Goal: Task Accomplishment & Management: Complete application form

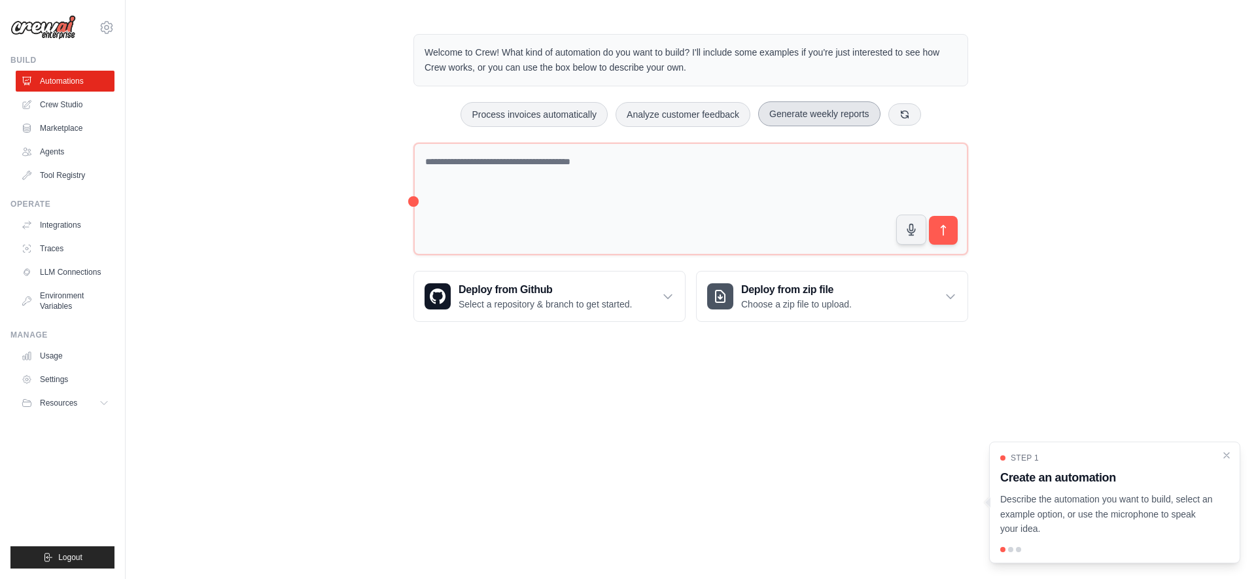
click at [823, 113] on button "Generate weekly reports" at bounding box center [819, 113] width 122 height 25
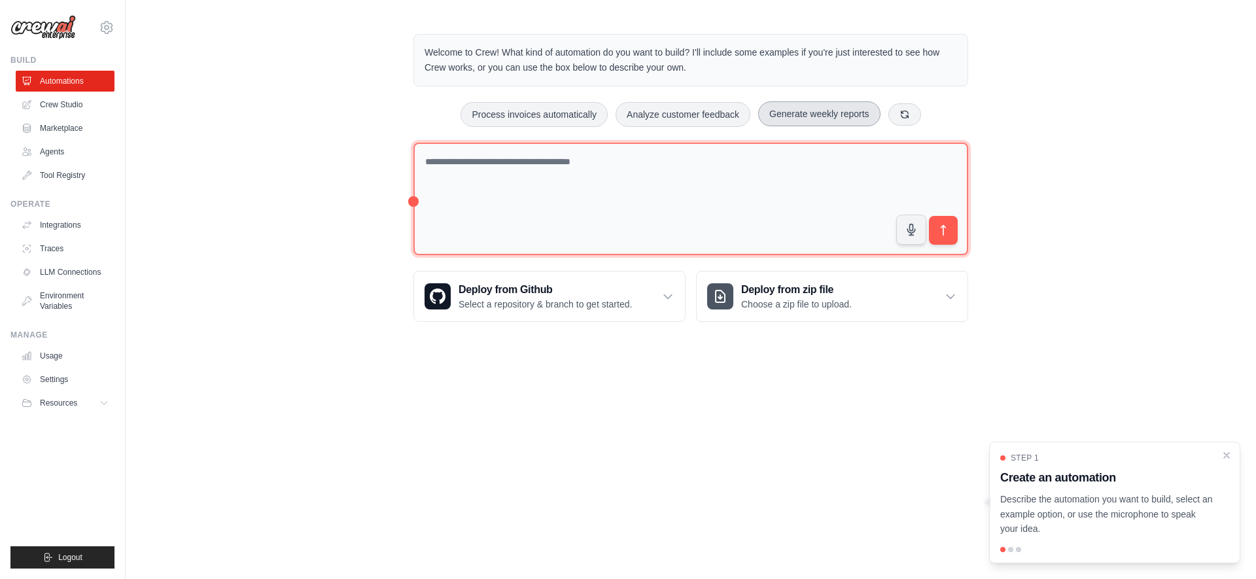
type textarea "**********"
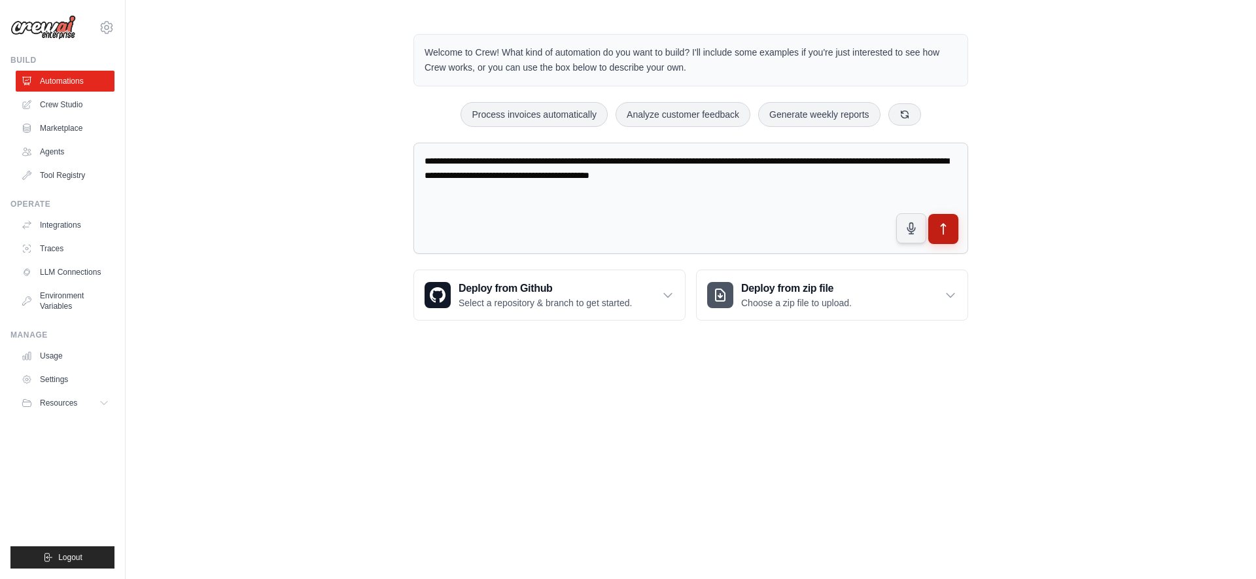
click at [951, 226] on button "submit" at bounding box center [943, 229] width 30 height 30
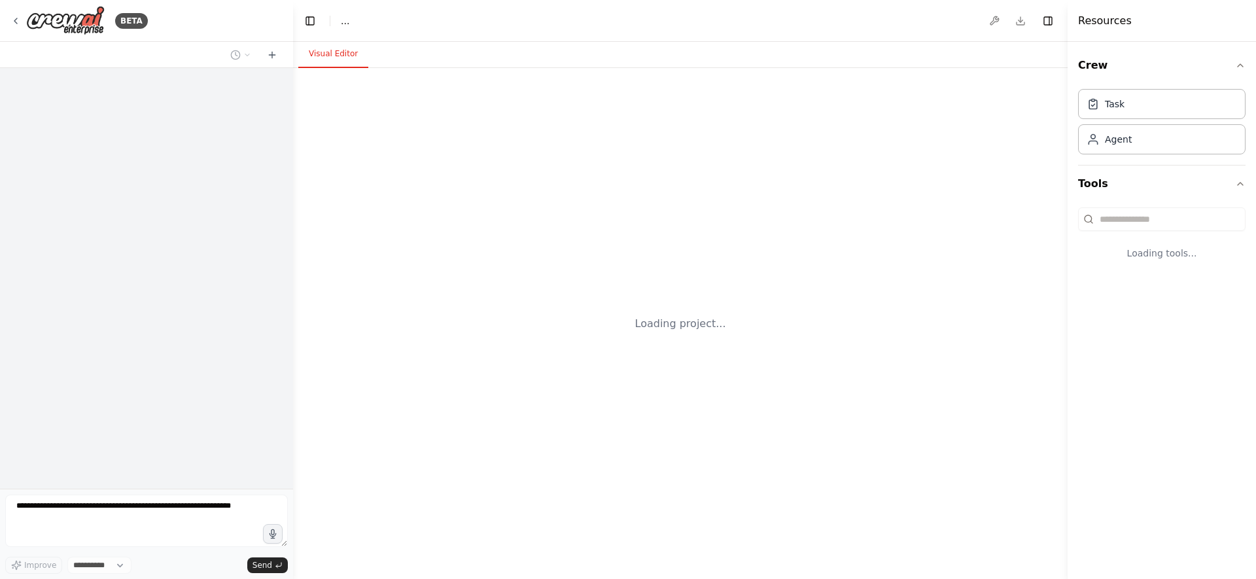
select select "****"
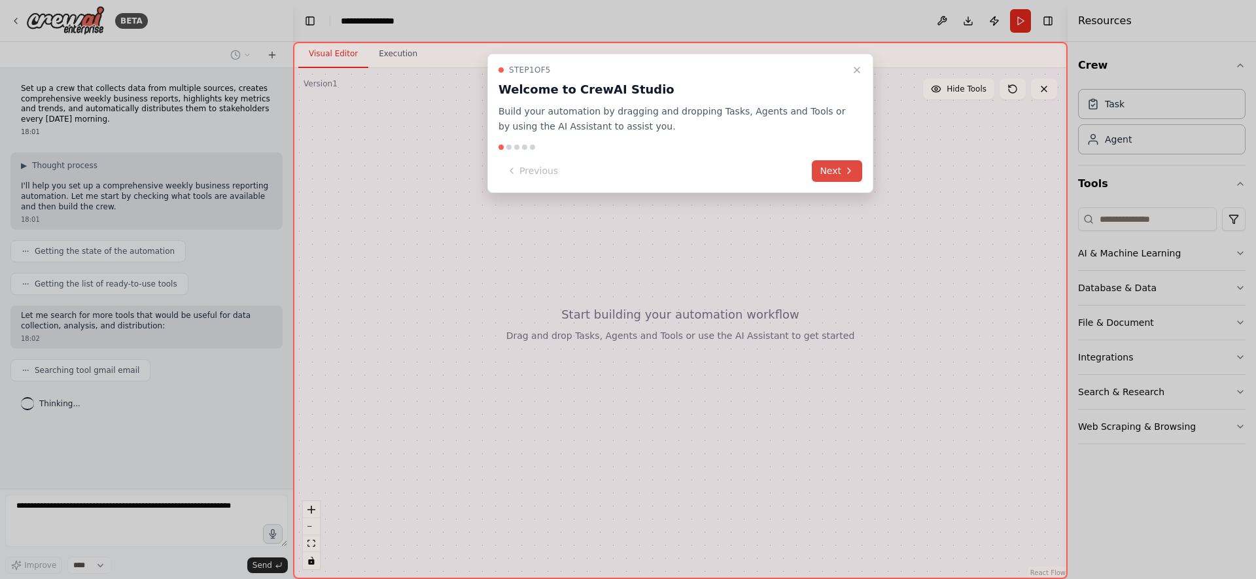
click at [841, 171] on button "Next" at bounding box center [837, 171] width 50 height 22
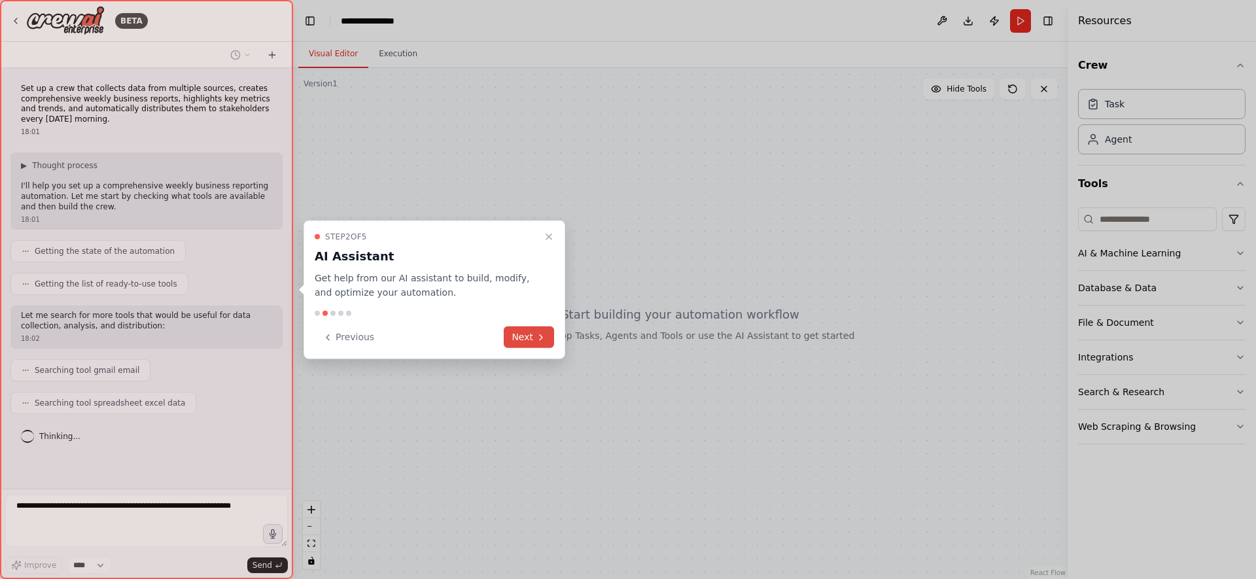
scroll to position [2, 0]
click at [531, 333] on button "Next" at bounding box center [529, 337] width 50 height 22
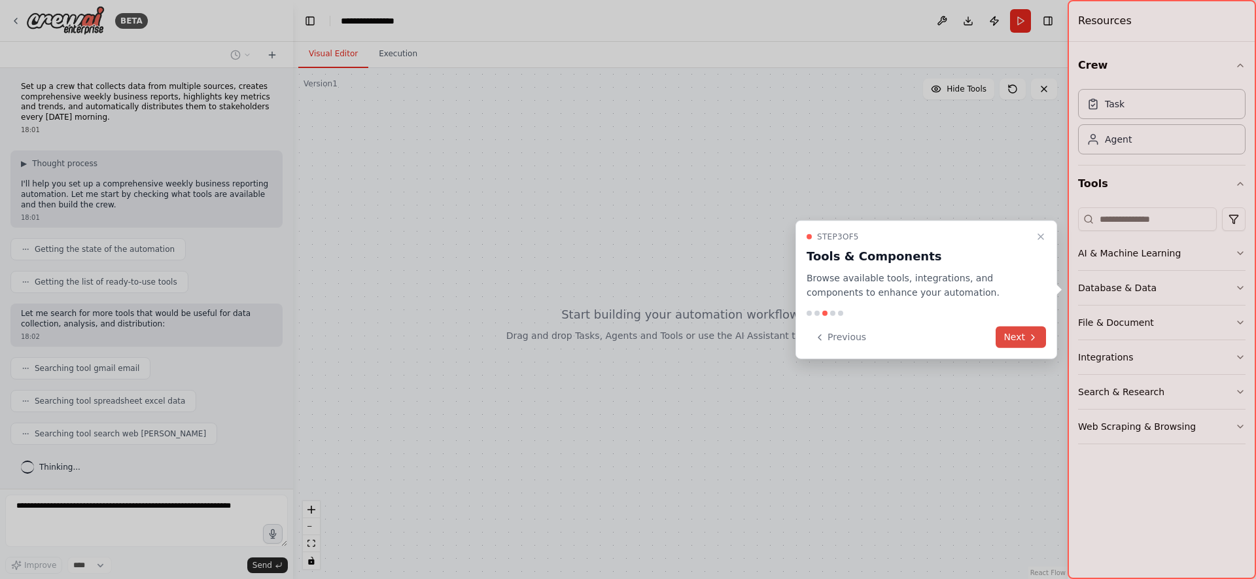
click at [1009, 343] on button "Next" at bounding box center [1021, 337] width 50 height 22
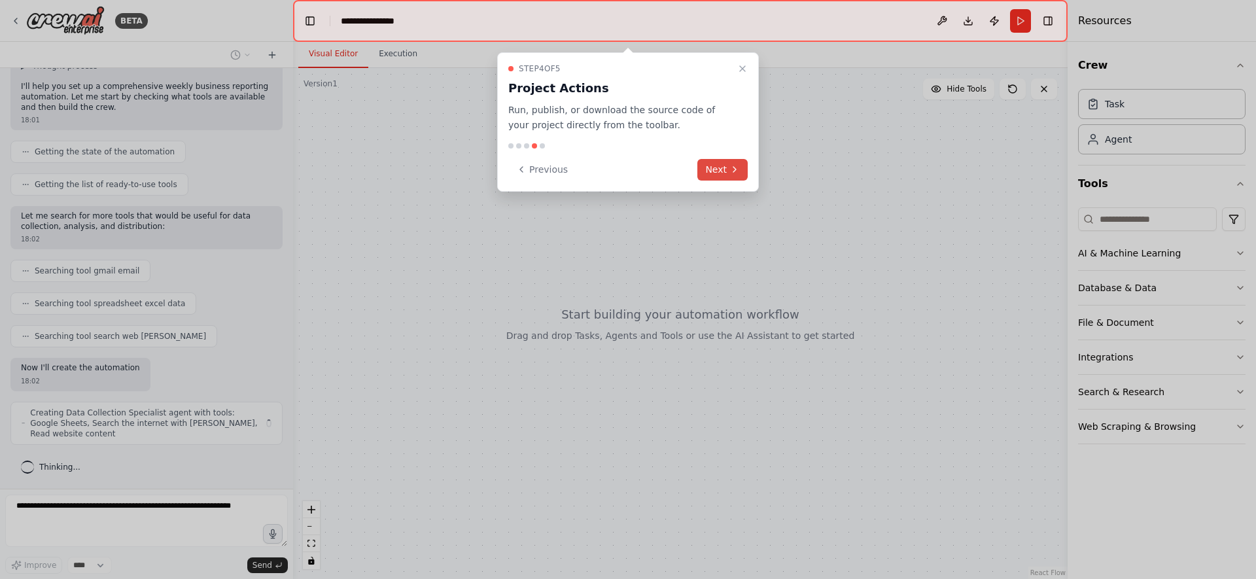
click at [730, 173] on icon at bounding box center [735, 169] width 10 height 10
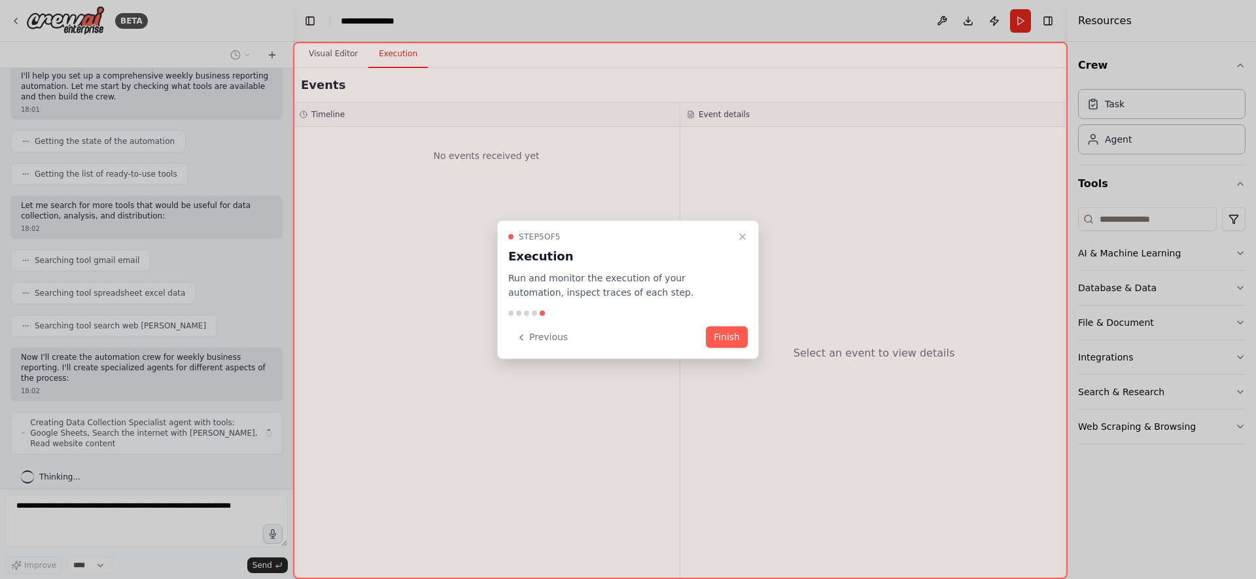
scroll to position [99, 0]
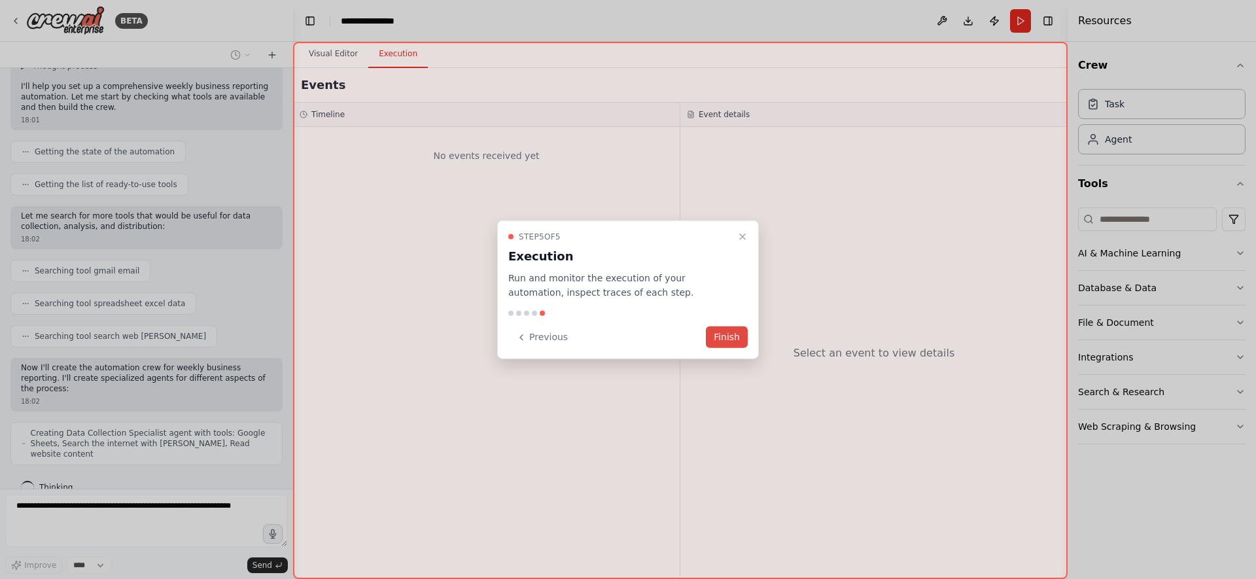
click at [738, 338] on button "Finish" at bounding box center [727, 337] width 42 height 22
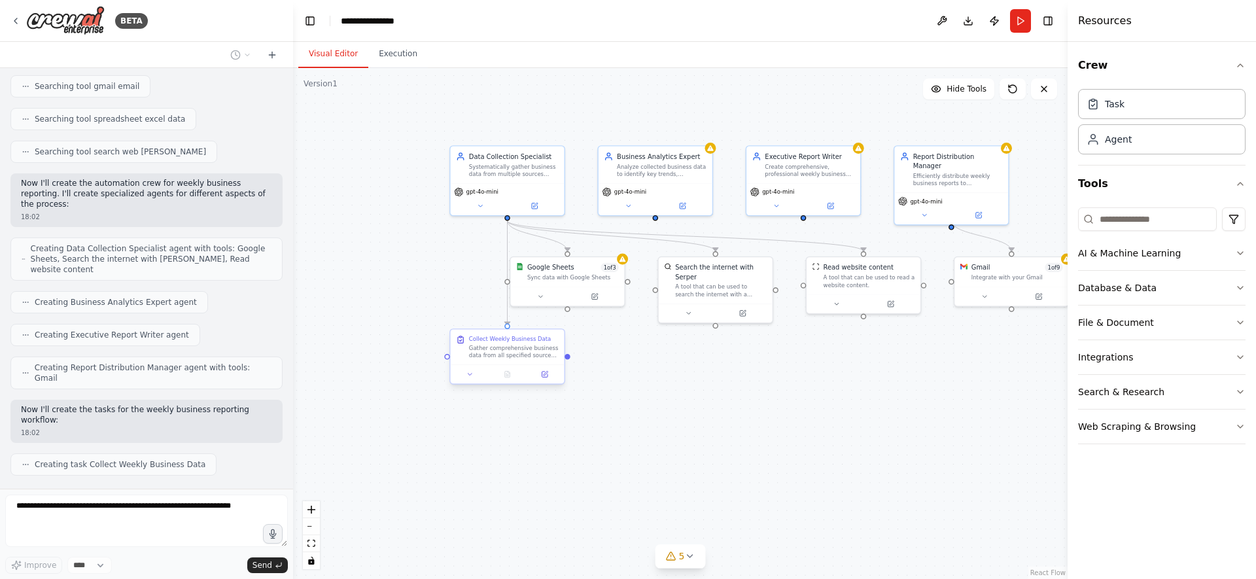
scroll to position [317, 0]
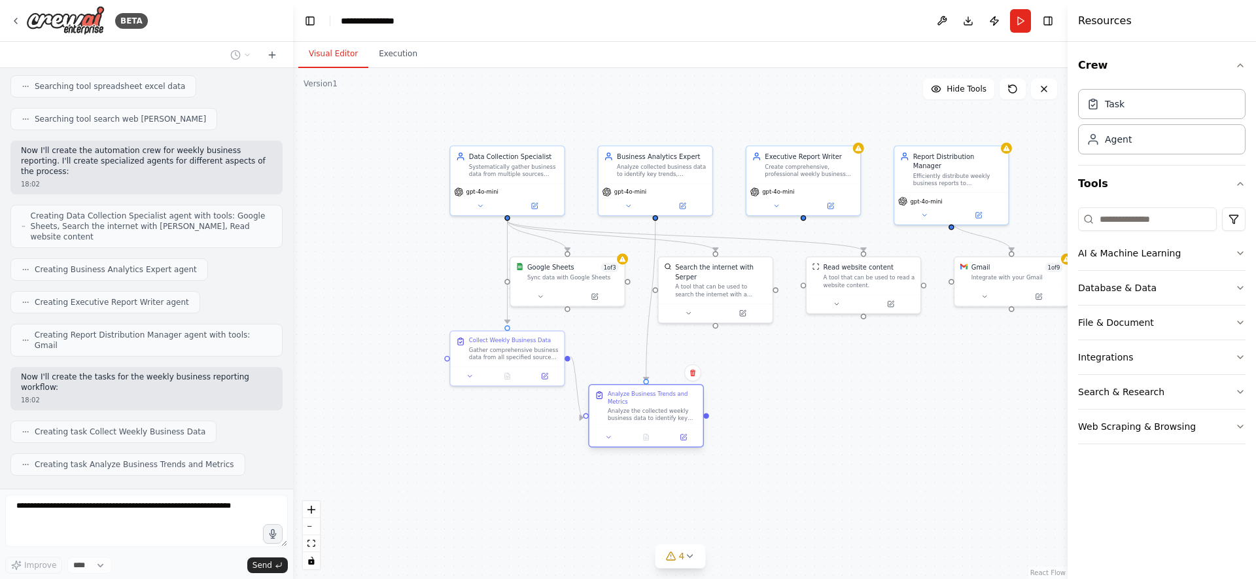
drag, startPoint x: 669, startPoint y: 361, endPoint x: 644, endPoint y: 418, distance: 62.4
click at [644, 418] on div "Analyze the collected weekly business data to identify key trends, calculate im…" at bounding box center [653, 414] width 90 height 15
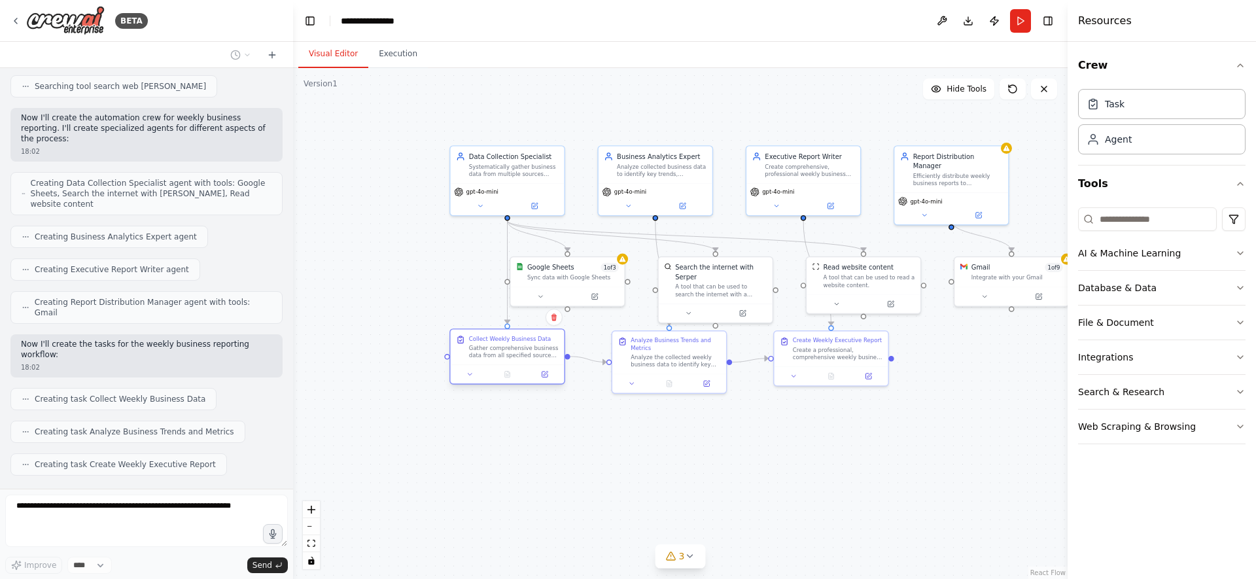
click at [499, 359] on div "Gather comprehensive business data from all specified sources including {data_s…" at bounding box center [514, 351] width 90 height 15
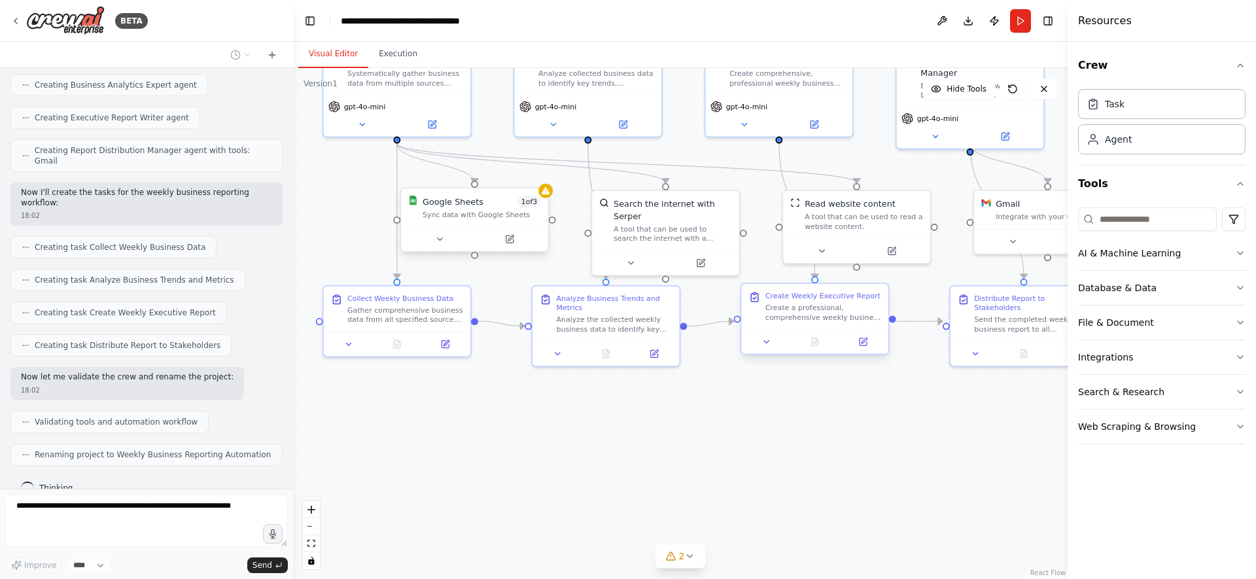
scroll to position [491, 0]
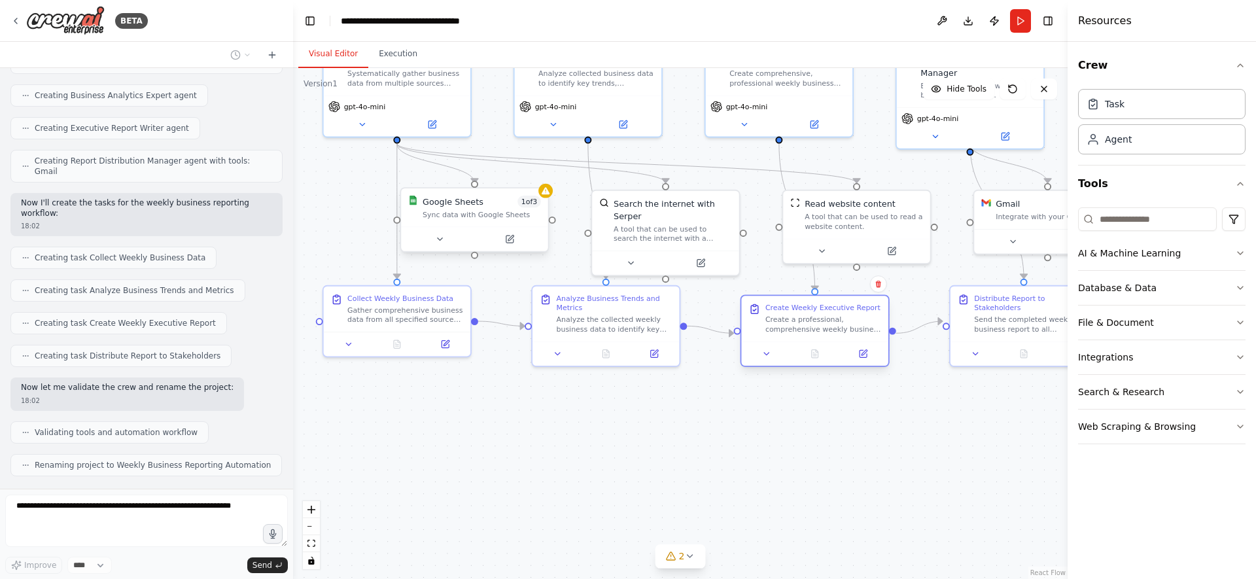
drag, startPoint x: 783, startPoint y: 309, endPoint x: 783, endPoint y: 336, distance: 26.2
click at [783, 334] on div "Create a professional, comprehensive weekly business report that synthesizes th…" at bounding box center [824, 324] width 116 height 19
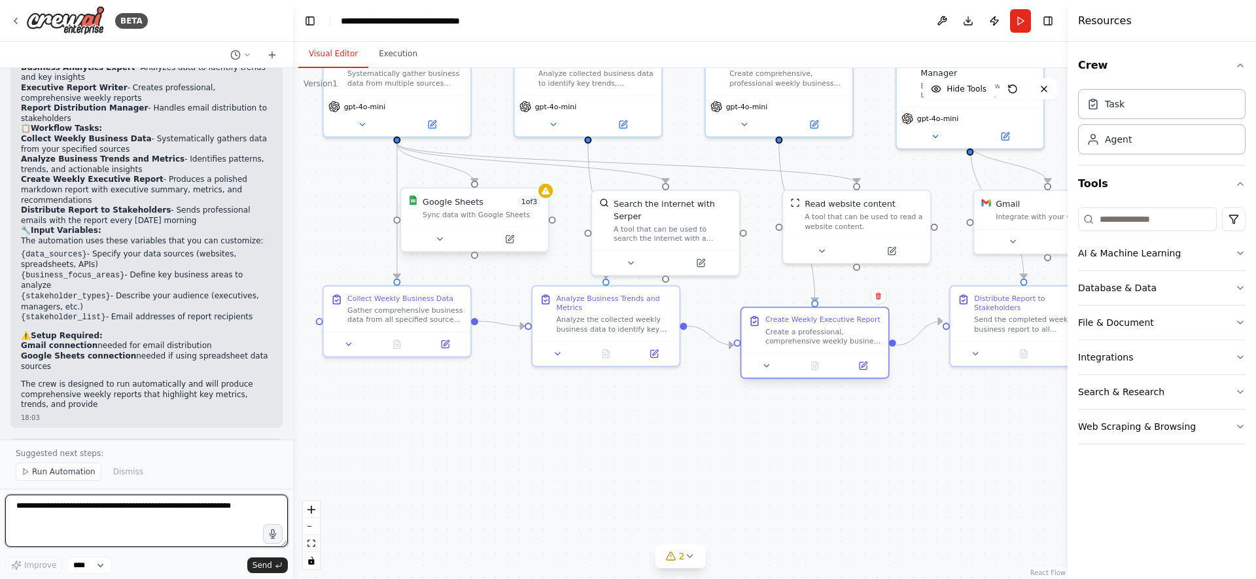
scroll to position [984, 0]
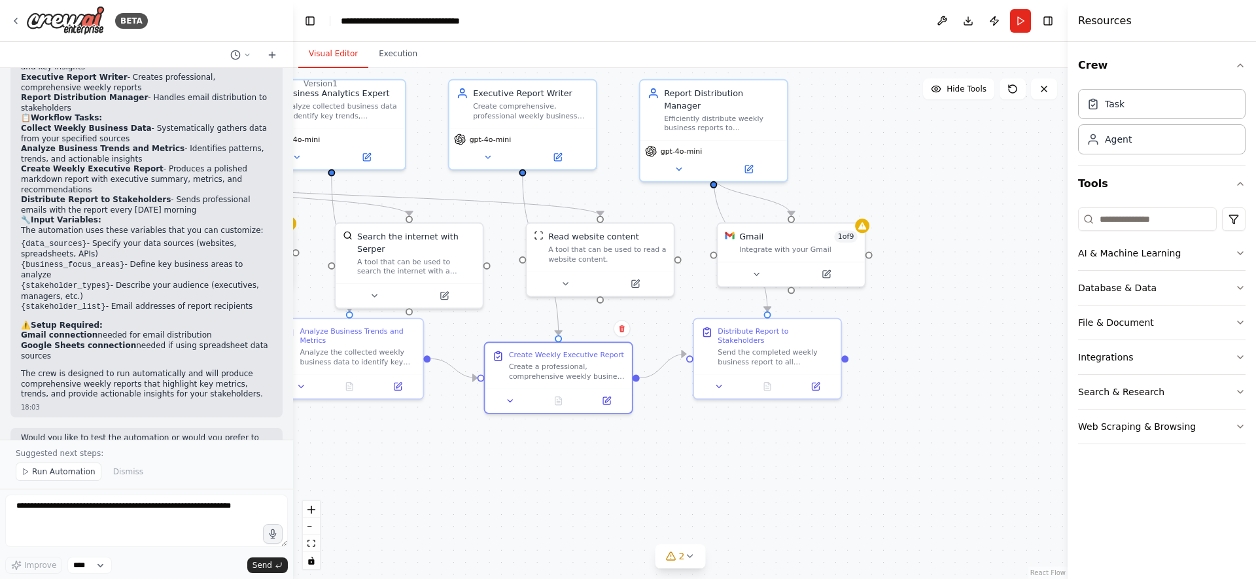
drag, startPoint x: 957, startPoint y: 404, endPoint x: 703, endPoint y: 438, distance: 256.7
click at [701, 438] on div ".deletable-edge-delete-btn { width: 20px; height: 20px; border: 0px solid #ffff…" at bounding box center [680, 323] width 775 height 511
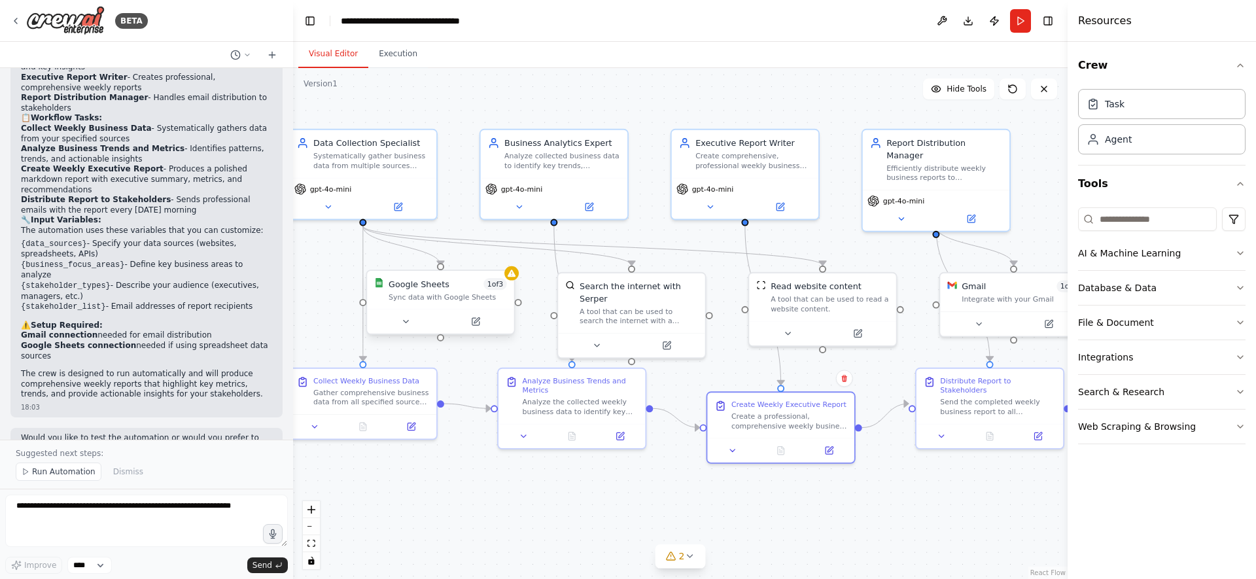
drag, startPoint x: 480, startPoint y: 440, endPoint x: 752, endPoint y: 503, distance: 280.1
click at [752, 503] on div ".deletable-edge-delete-btn { width: 20px; height: 20px; border: 0px solid #ffff…" at bounding box center [680, 323] width 775 height 511
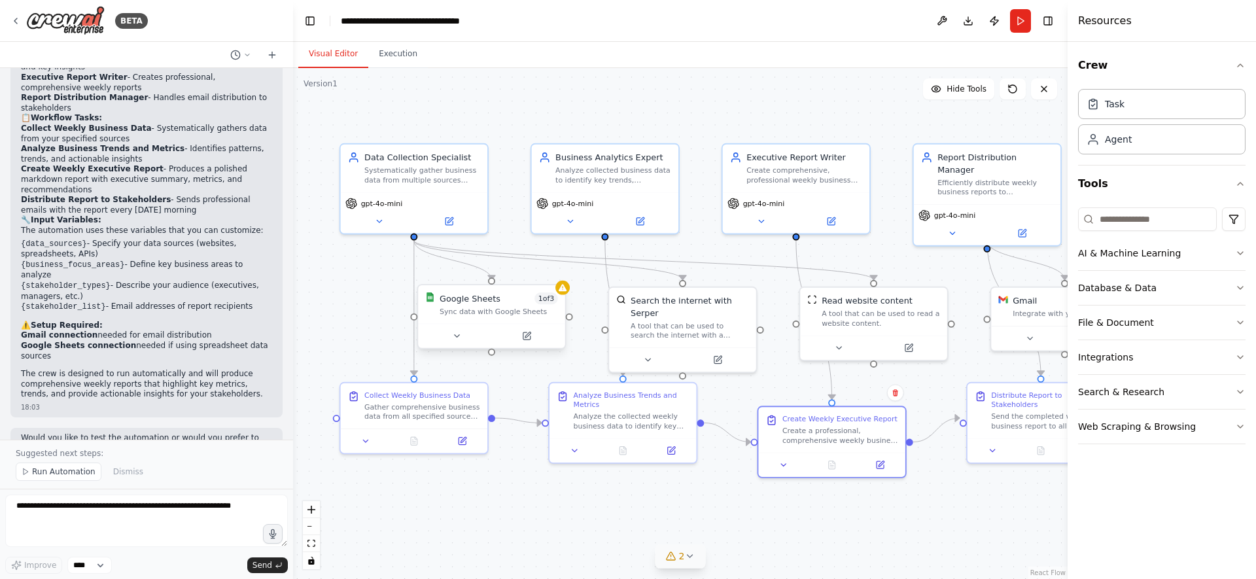
click at [686, 556] on icon at bounding box center [689, 556] width 10 height 10
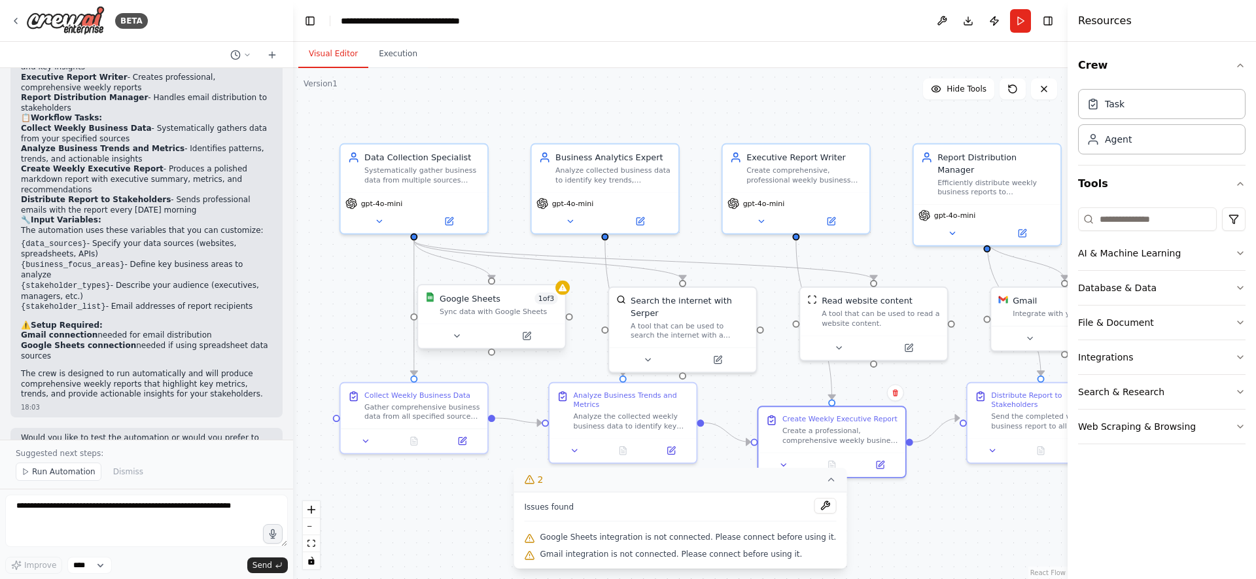
click at [826, 484] on icon at bounding box center [831, 479] width 10 height 10
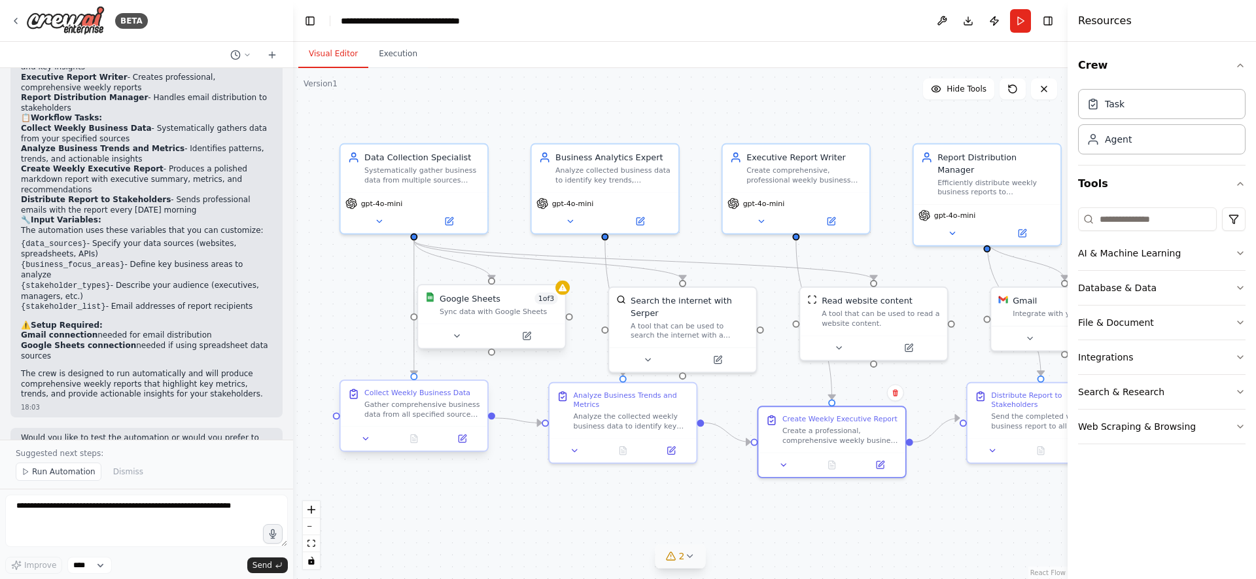
click at [383, 406] on div "Gather comprehensive business data from all specified sources including {data_s…" at bounding box center [422, 409] width 116 height 19
click at [364, 393] on div "Collect Weekly Business Data" at bounding box center [417, 393] width 106 height 10
click at [432, 165] on div "Systematically gather business data from multiple sources including {data_sourc…" at bounding box center [422, 173] width 116 height 19
click at [430, 415] on div "Gather comprehensive business data from all specified sources including {data_s…" at bounding box center [422, 409] width 116 height 19
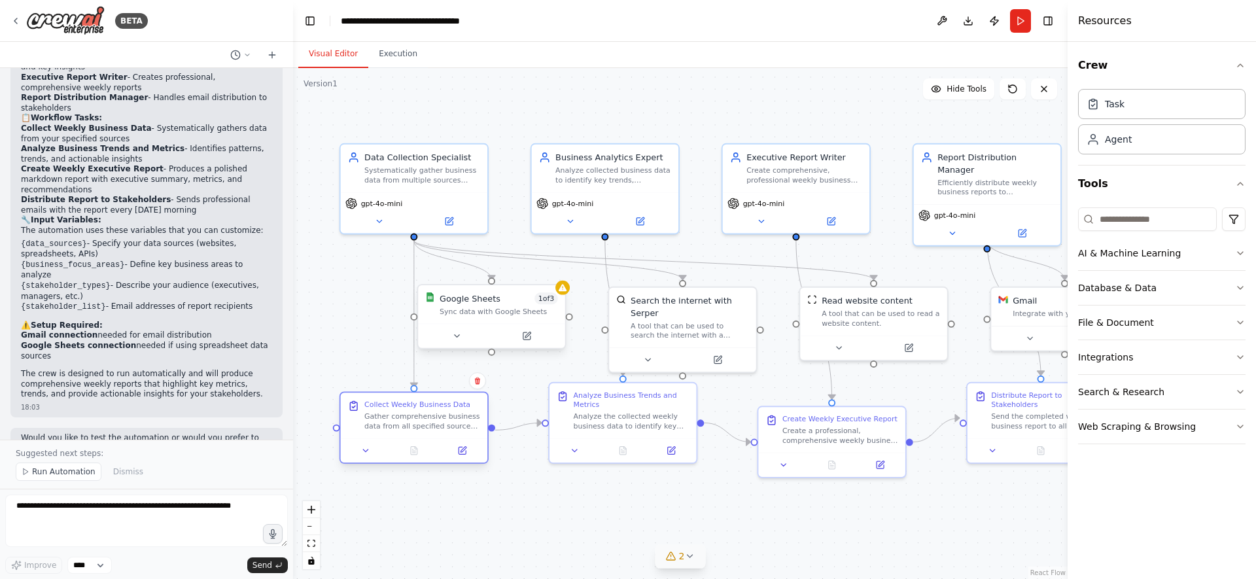
drag, startPoint x: 430, startPoint y: 414, endPoint x: 426, endPoint y: 430, distance: 16.2
click at [426, 431] on div "Collect Weekly Business Data Gather comprehensive business data from all specif…" at bounding box center [414, 415] width 147 height 45
drag, startPoint x: 613, startPoint y: 412, endPoint x: 604, endPoint y: 431, distance: 20.5
click at [604, 431] on div "Analyze Business Trends and Metrics Analyze the collected weekly business data …" at bounding box center [625, 432] width 116 height 41
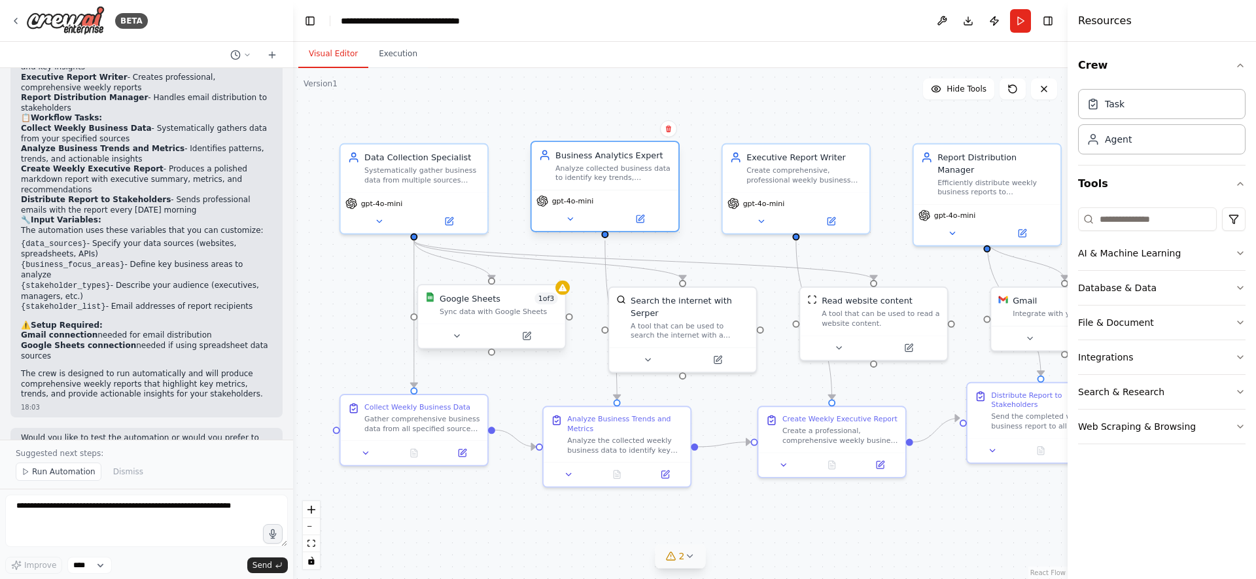
click at [590, 175] on div "Analyze collected business data to identify key trends, performance patterns, a…" at bounding box center [613, 173] width 116 height 19
click at [451, 447] on button at bounding box center [462, 451] width 41 height 14
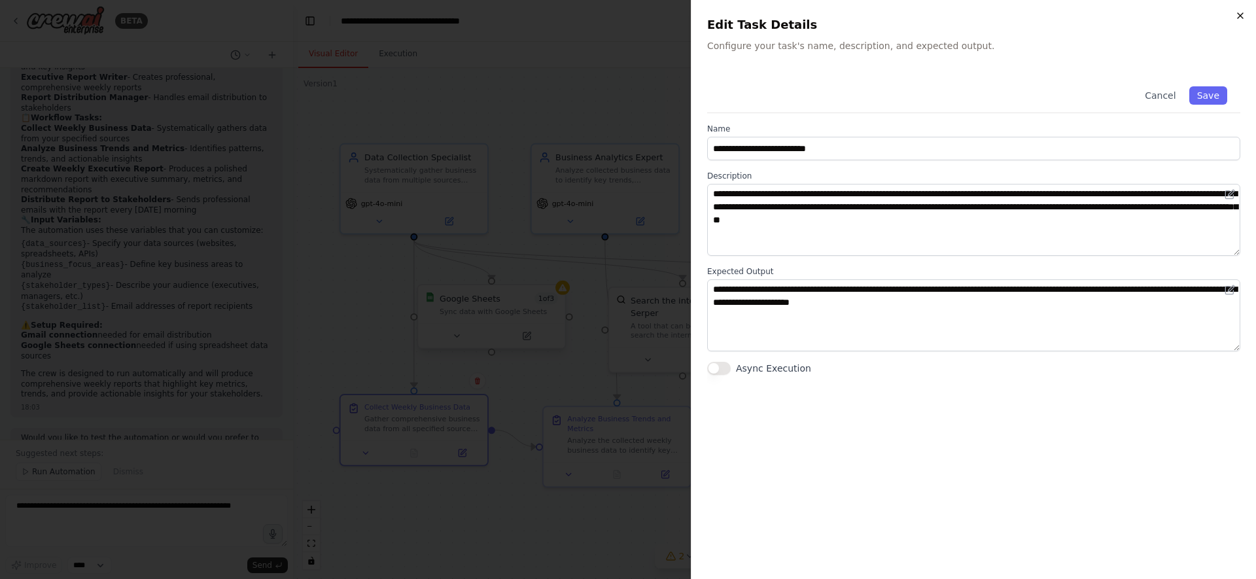
click at [1239, 16] on icon "button" at bounding box center [1240, 15] width 10 height 10
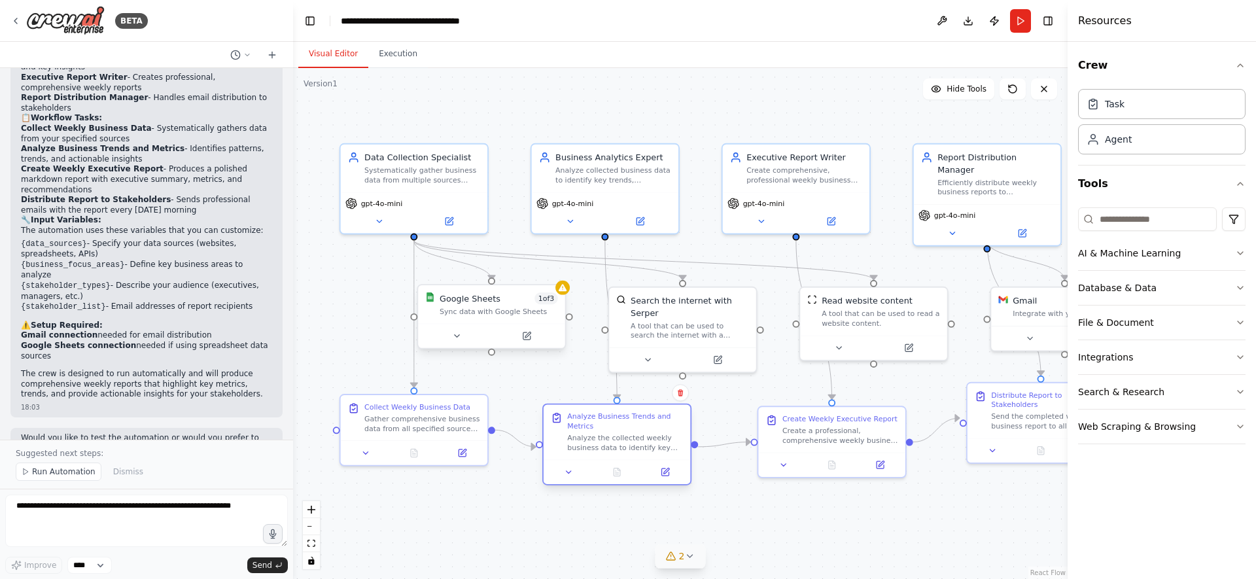
click at [625, 442] on div "Analyze the collected weekly business data to identify key trends, calculate im…" at bounding box center [625, 442] width 116 height 19
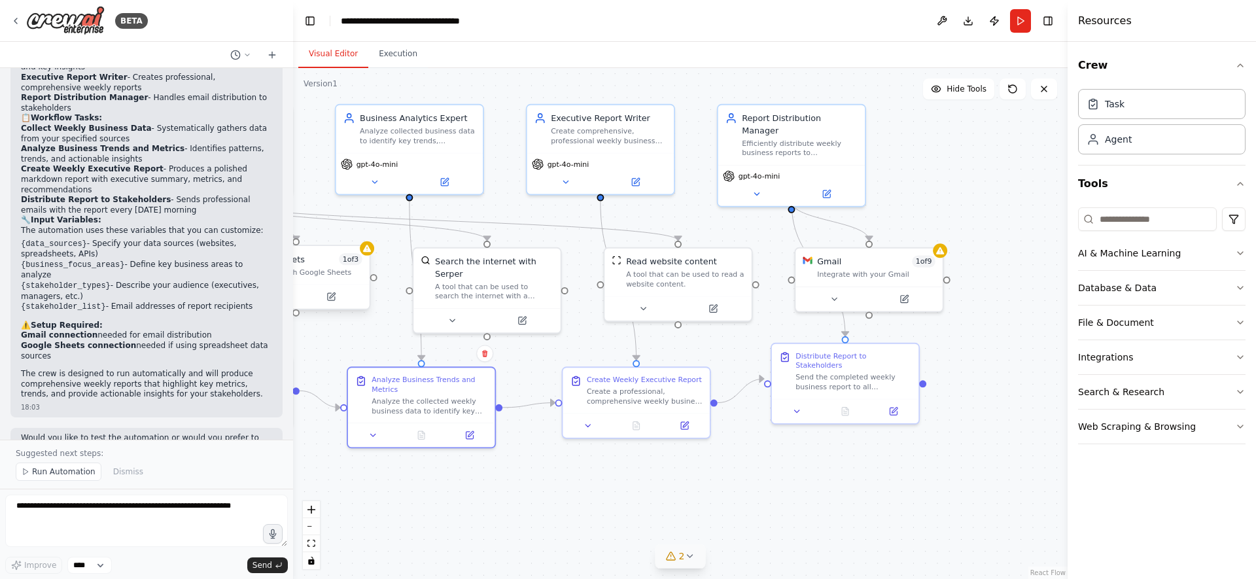
drag, startPoint x: 903, startPoint y: 249, endPoint x: 707, endPoint y: 209, distance: 199.5
click at [707, 209] on div ".deletable-edge-delete-btn { width: 20px; height: 20px; border: 0px solid #ffff…" at bounding box center [680, 323] width 775 height 511
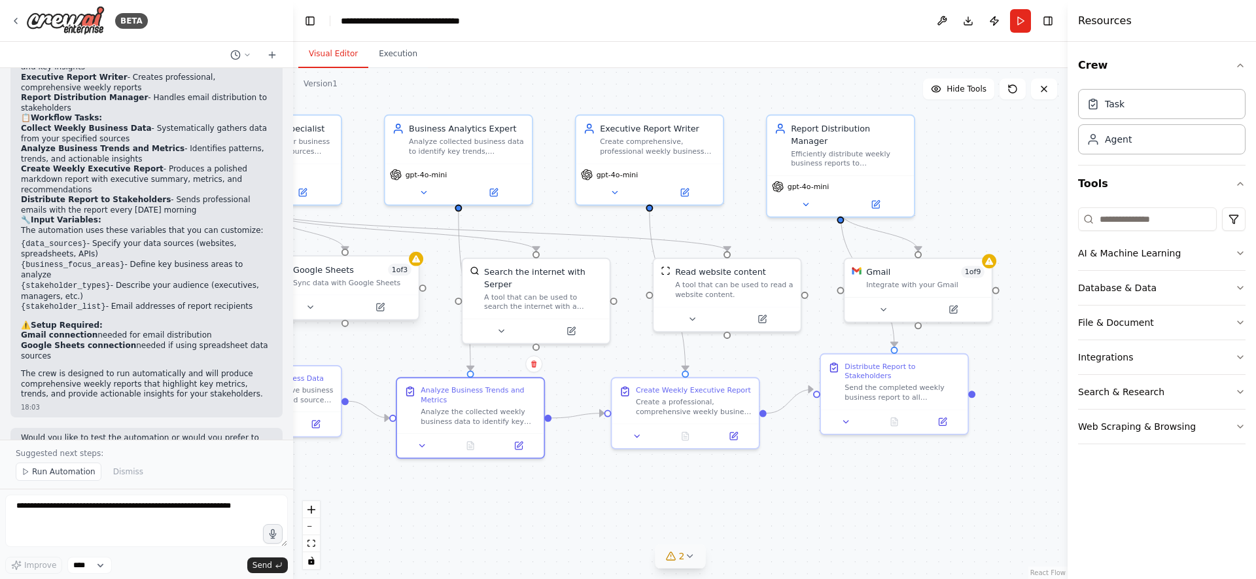
drag, startPoint x: 947, startPoint y: 178, endPoint x: 996, endPoint y: 188, distance: 50.2
click at [996, 188] on div ".deletable-edge-delete-btn { width: 20px; height: 20px; border: 0px solid #ffff…" at bounding box center [680, 323] width 775 height 511
click at [1193, 284] on button "Database & Data" at bounding box center [1161, 288] width 167 height 34
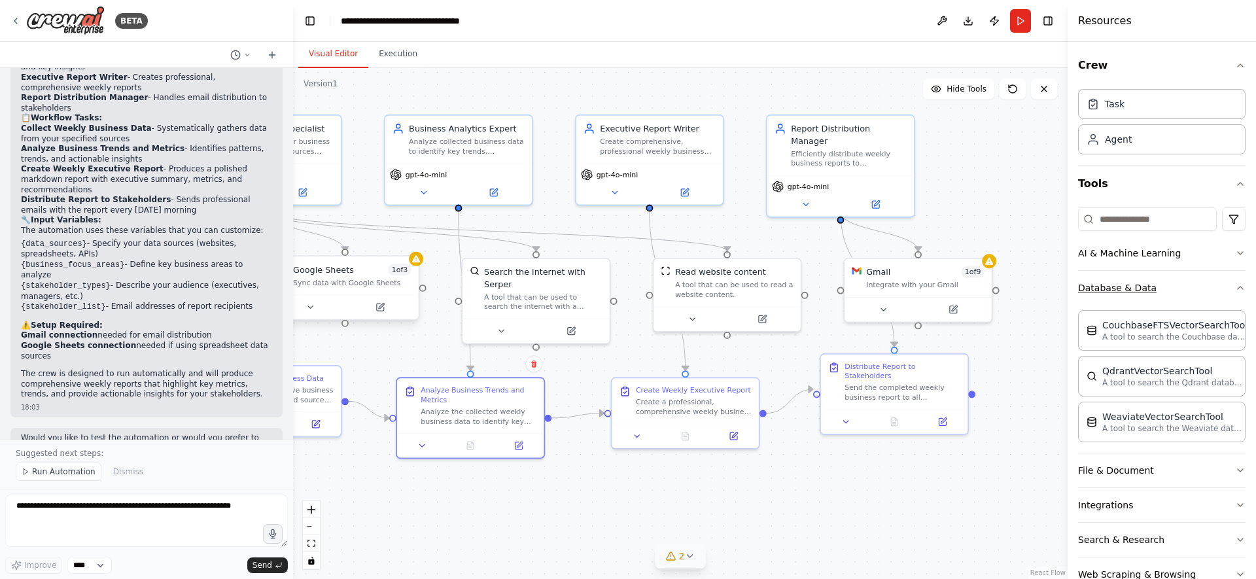
click at [1242, 289] on icon "button" at bounding box center [1240, 288] width 10 height 10
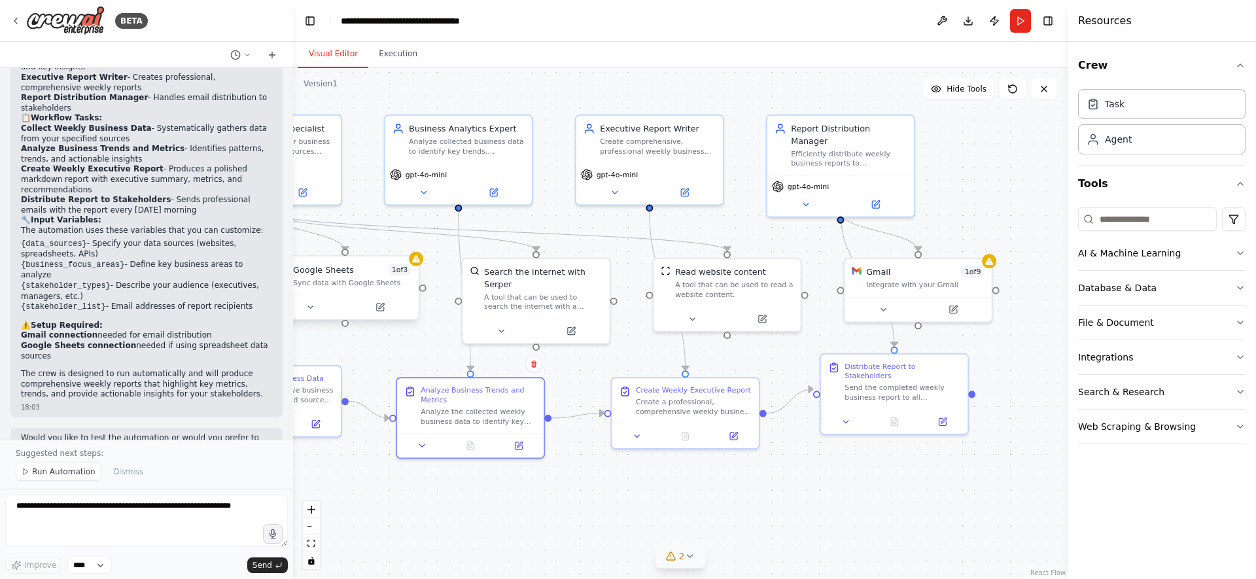
click at [1246, 323] on div "Crew Task Agent Tools AI & Machine Learning Database & Data File & Document Int…" at bounding box center [1162, 310] width 188 height 537
click at [1240, 323] on icon "button" at bounding box center [1240, 322] width 5 height 3
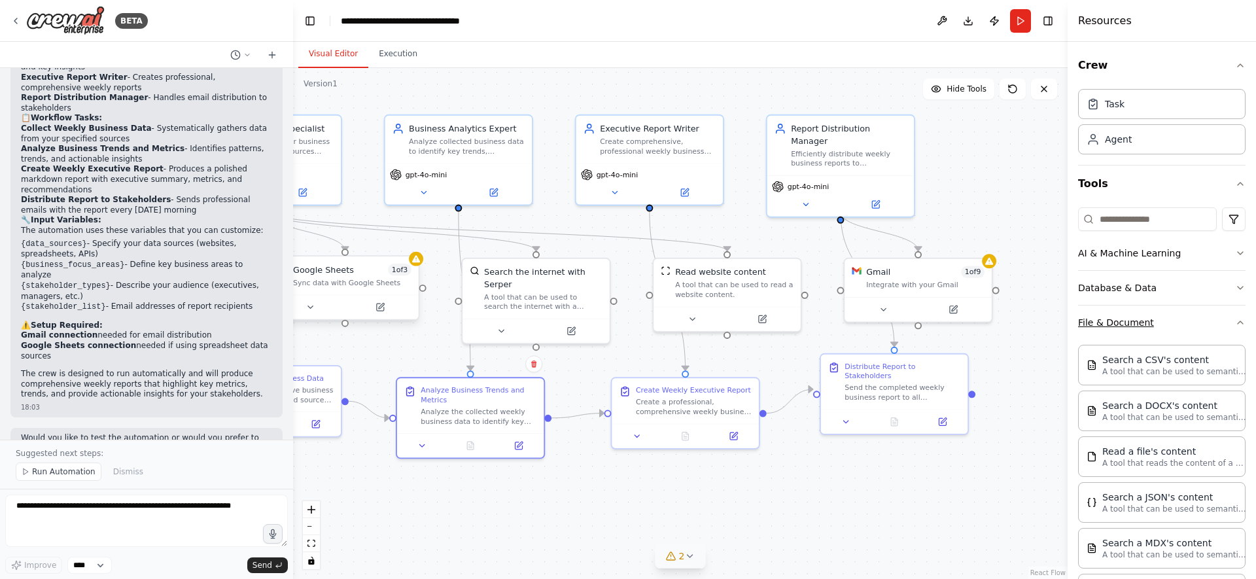
click at [1240, 323] on icon "button" at bounding box center [1240, 322] width 10 height 10
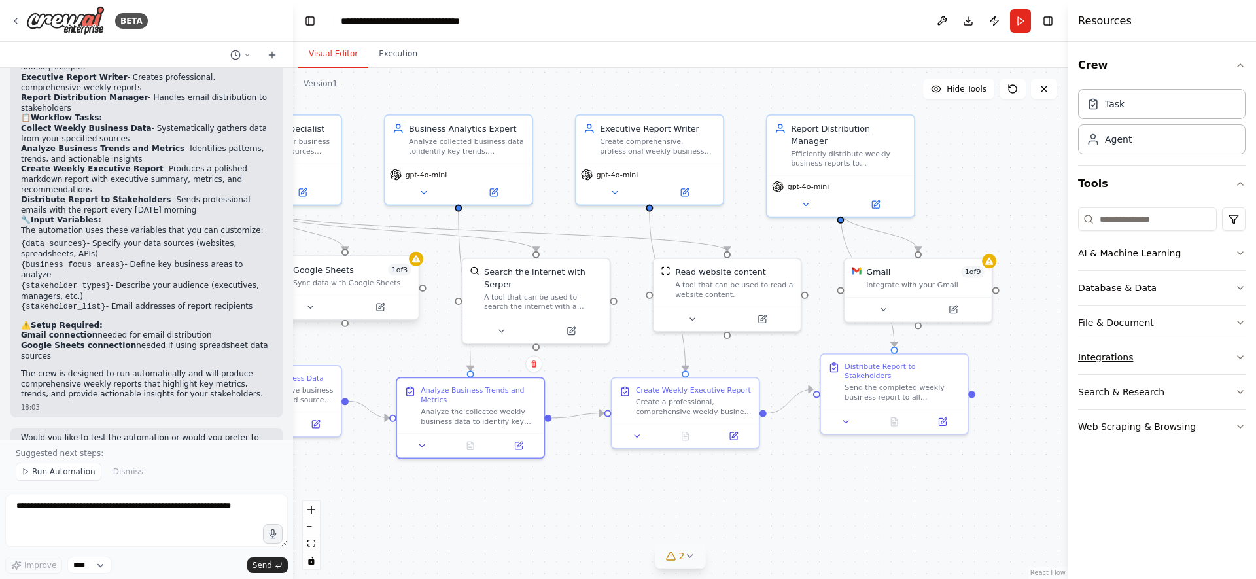
click at [1241, 357] on icon "button" at bounding box center [1240, 357] width 10 height 10
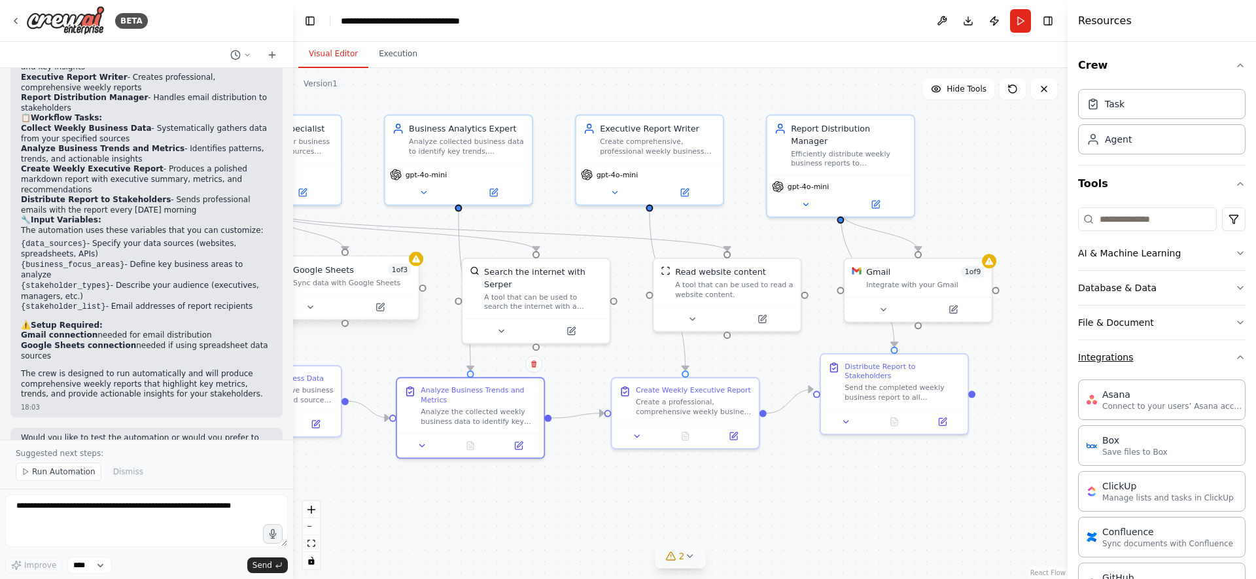
click at [1241, 357] on icon "button" at bounding box center [1240, 357] width 10 height 10
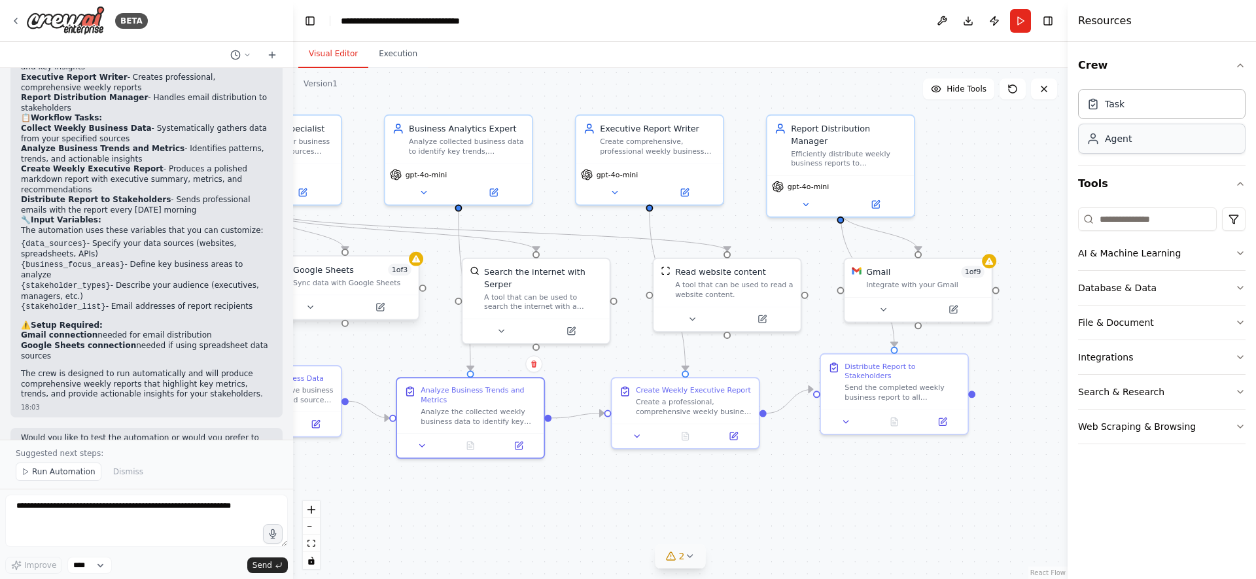
click at [1130, 148] on div "Agent" at bounding box center [1161, 139] width 167 height 30
click at [1116, 141] on div "Agent" at bounding box center [1118, 138] width 27 height 13
click at [1088, 99] on icon at bounding box center [1093, 103] width 13 height 13
click at [18, 22] on icon at bounding box center [15, 21] width 10 height 10
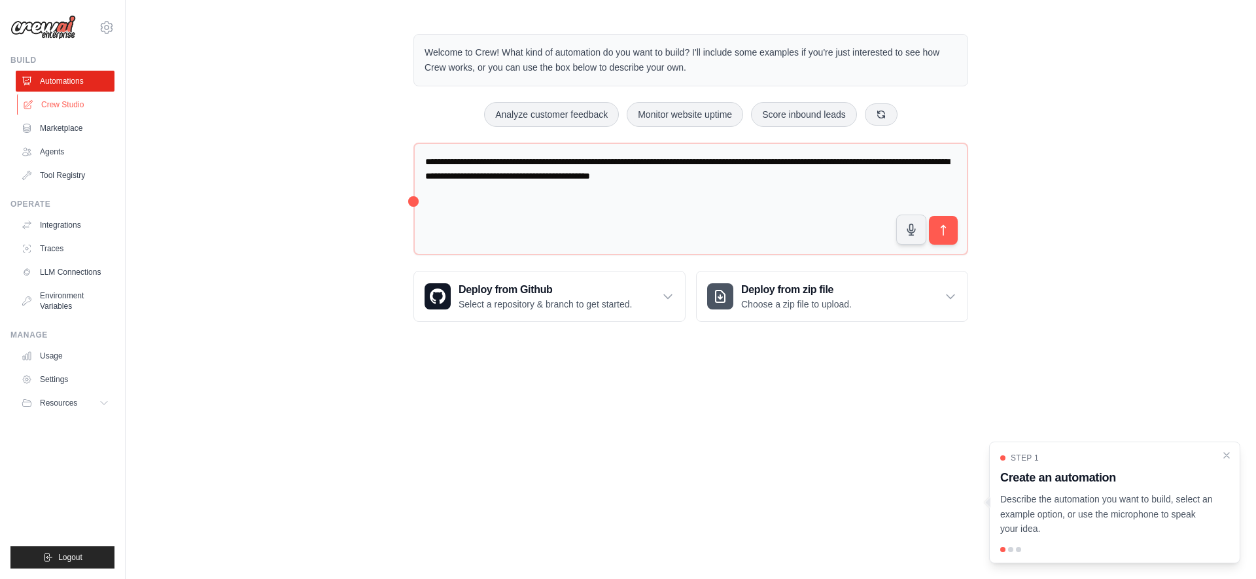
click at [60, 102] on link "Crew Studio" at bounding box center [66, 104] width 99 height 21
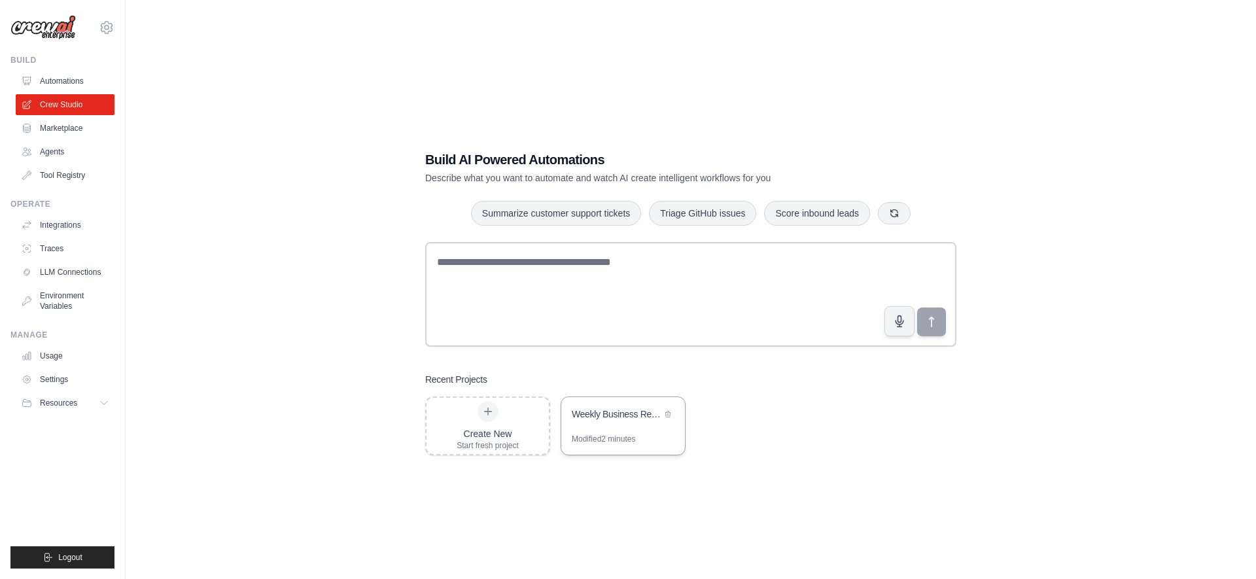
click at [608, 419] on div "Weekly Business Reporting Automation" at bounding box center [617, 414] width 90 height 13
click at [48, 151] on link "Agents" at bounding box center [66, 151] width 99 height 21
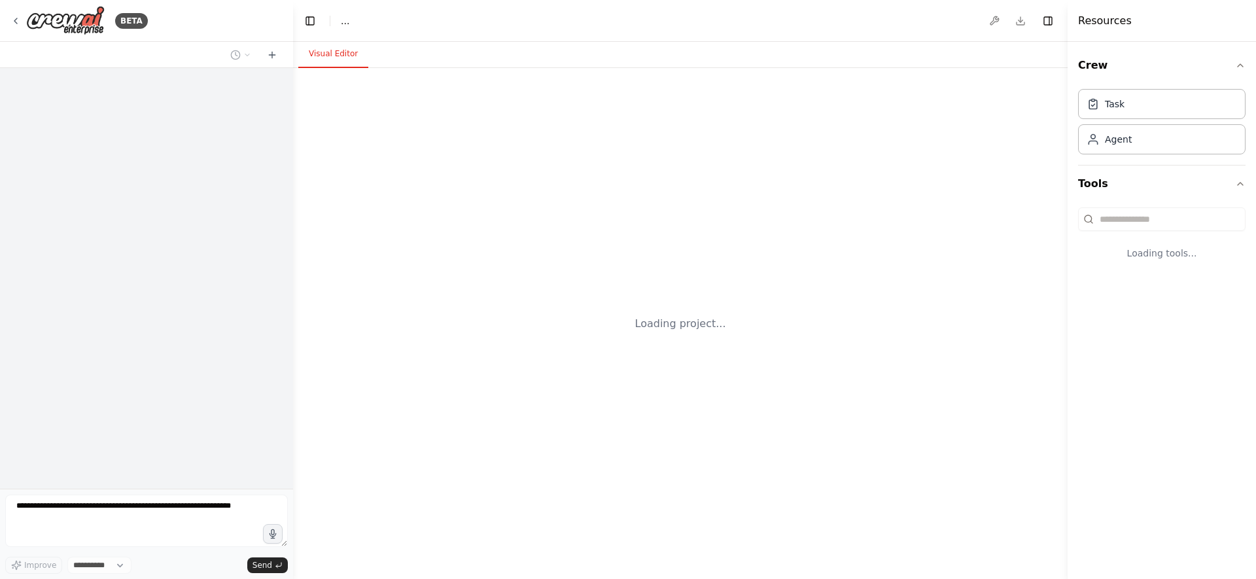
select select "****"
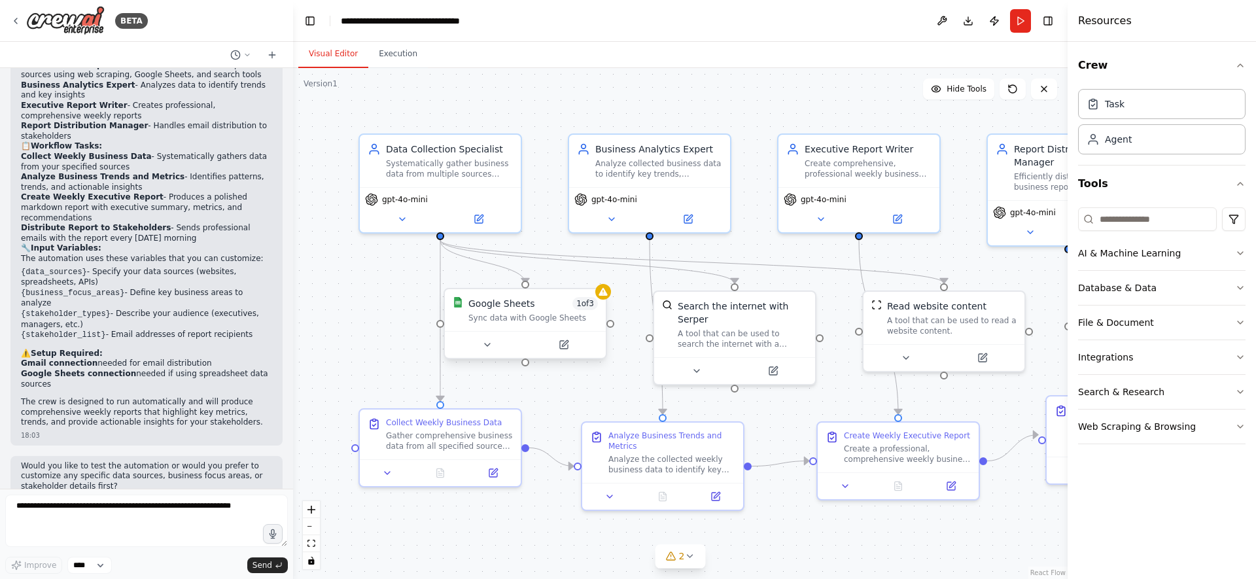
scroll to position [935, 0]
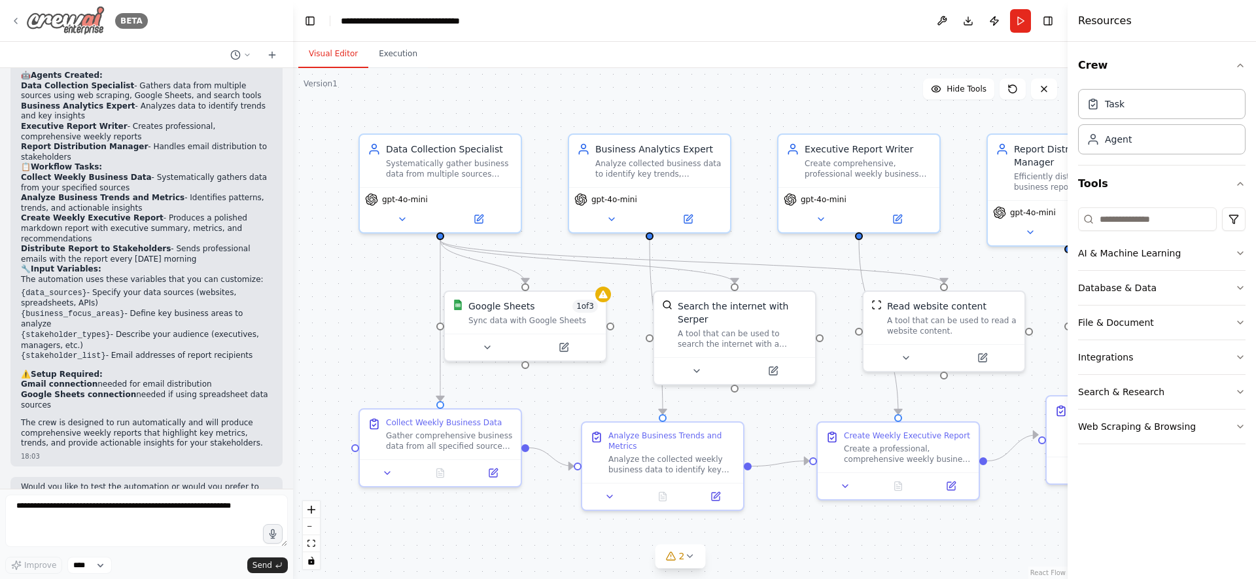
click at [12, 14] on div "BETA" at bounding box center [78, 20] width 137 height 29
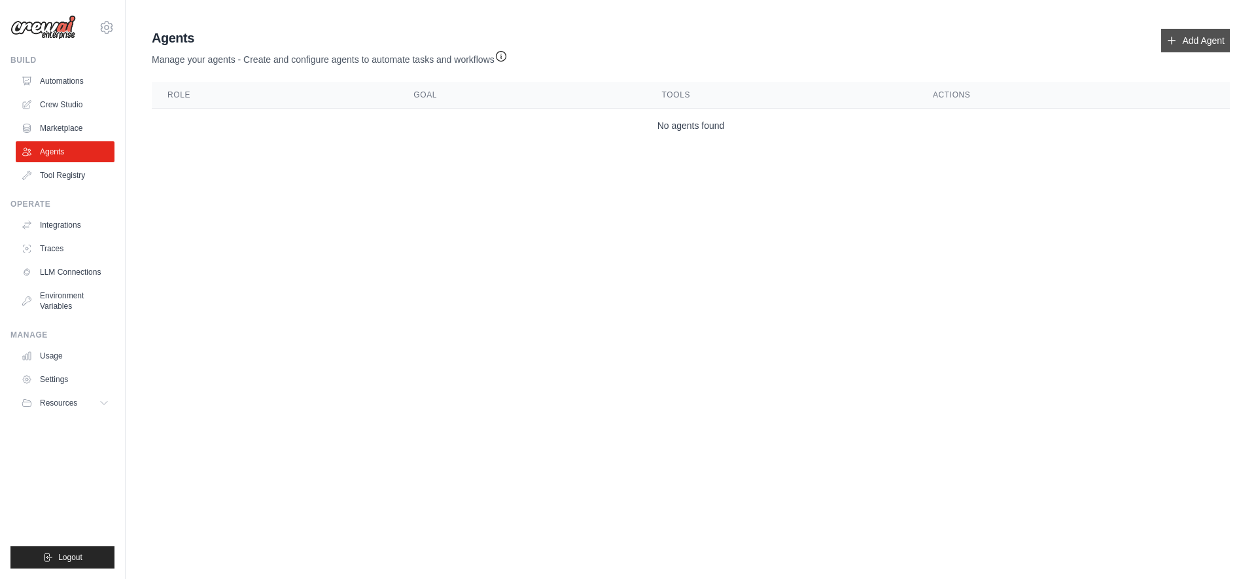
click at [1184, 44] on link "Add Agent" at bounding box center [1195, 41] width 69 height 24
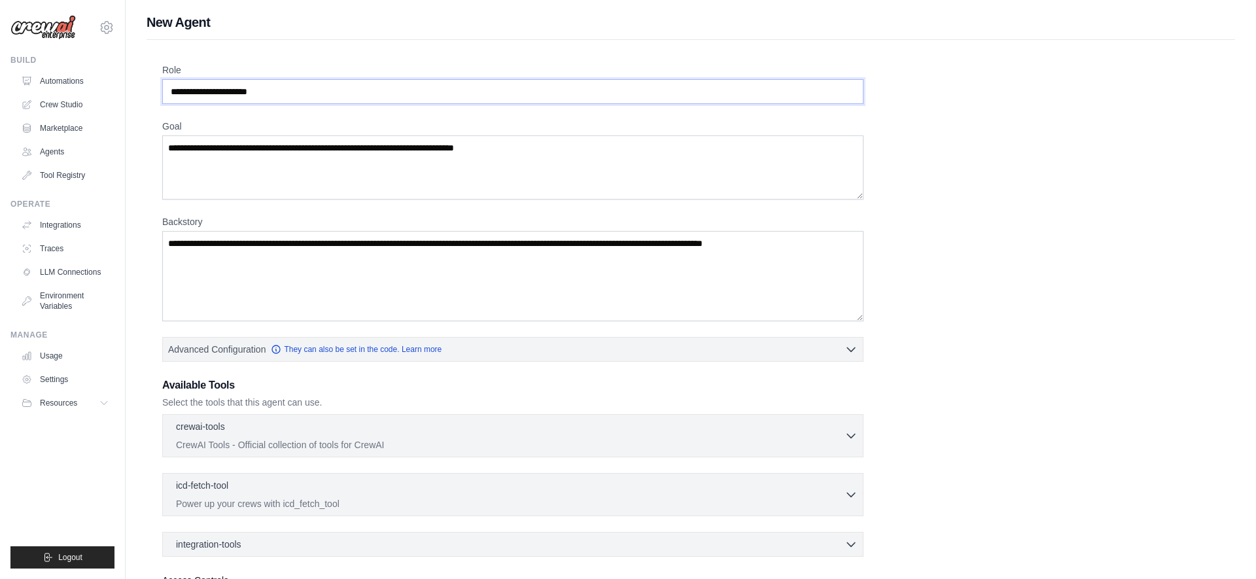
click at [328, 87] on input "Role" at bounding box center [512, 91] width 701 height 25
click at [282, 94] on input "Role" at bounding box center [512, 91] width 701 height 25
drag, startPoint x: 282, startPoint y: 94, endPoint x: 169, endPoint y: 94, distance: 112.5
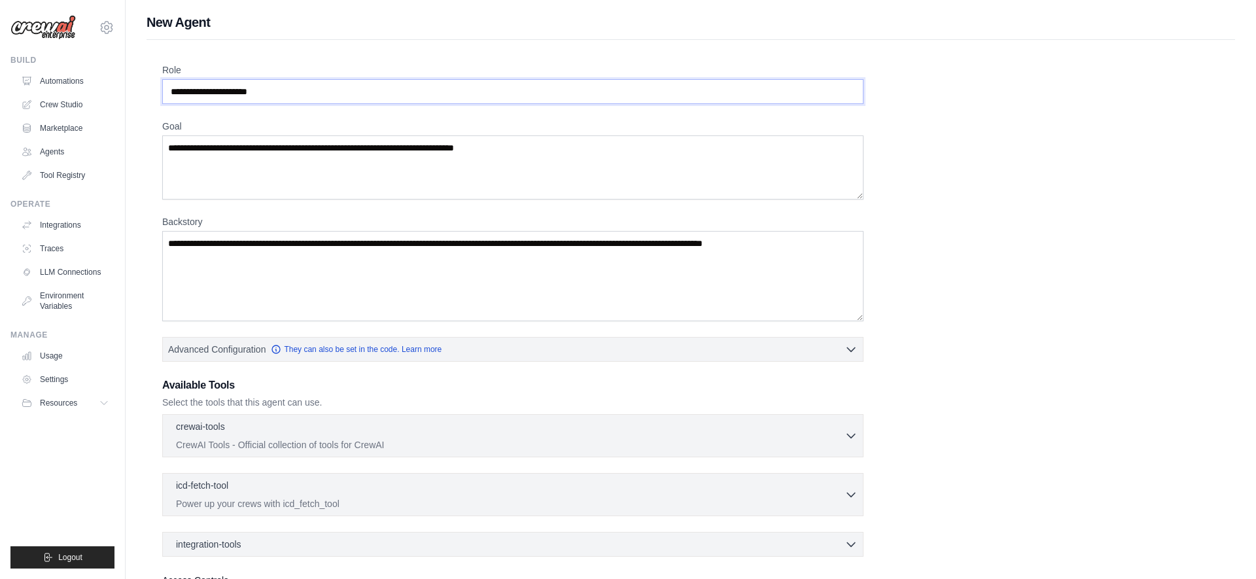
click at [169, 94] on input "Role" at bounding box center [512, 91] width 701 height 25
type input "**********"
click at [217, 143] on textarea "Goal" at bounding box center [512, 167] width 701 height 64
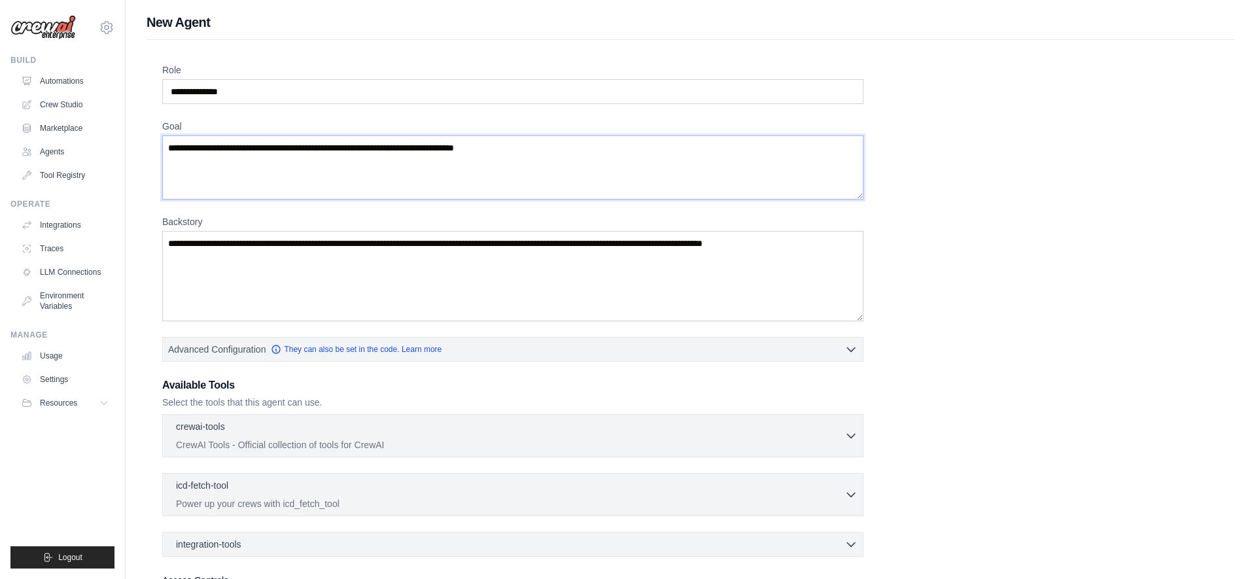
click at [217, 143] on textarea "Goal" at bounding box center [512, 167] width 701 height 64
type textarea "**********"
click at [217, 247] on textarea "Backstory" at bounding box center [512, 276] width 701 height 90
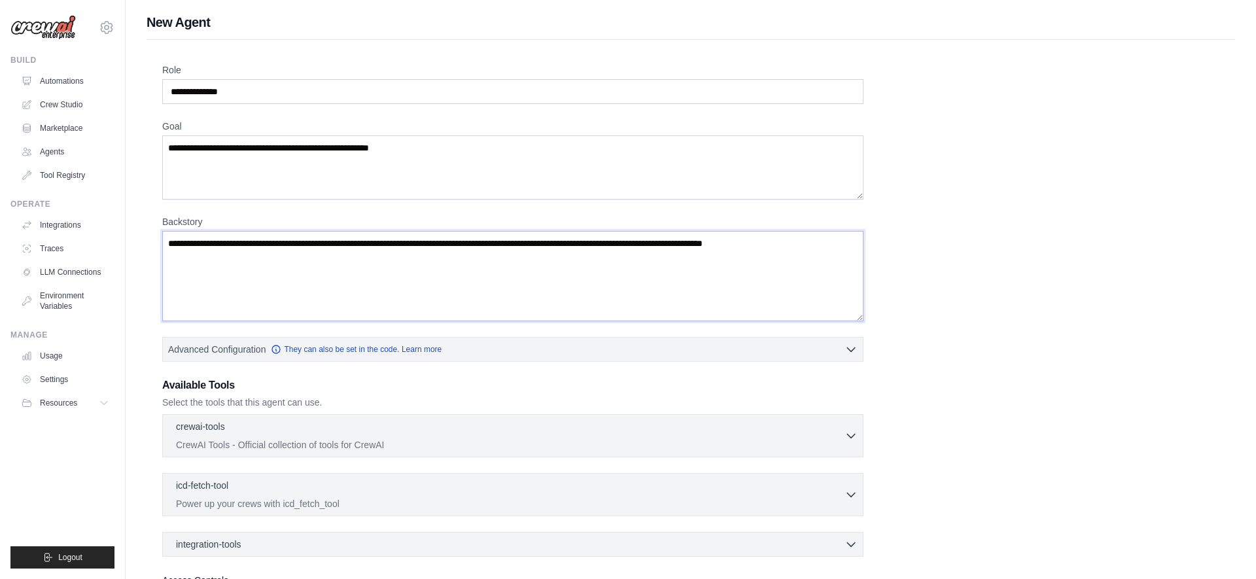
drag, startPoint x: 404, startPoint y: 241, endPoint x: 697, endPoint y: 249, distance: 293.2
click at [693, 247] on textarea "Backstory" at bounding box center [512, 276] width 701 height 90
click at [697, 249] on textarea "Backstory" at bounding box center [512, 276] width 701 height 90
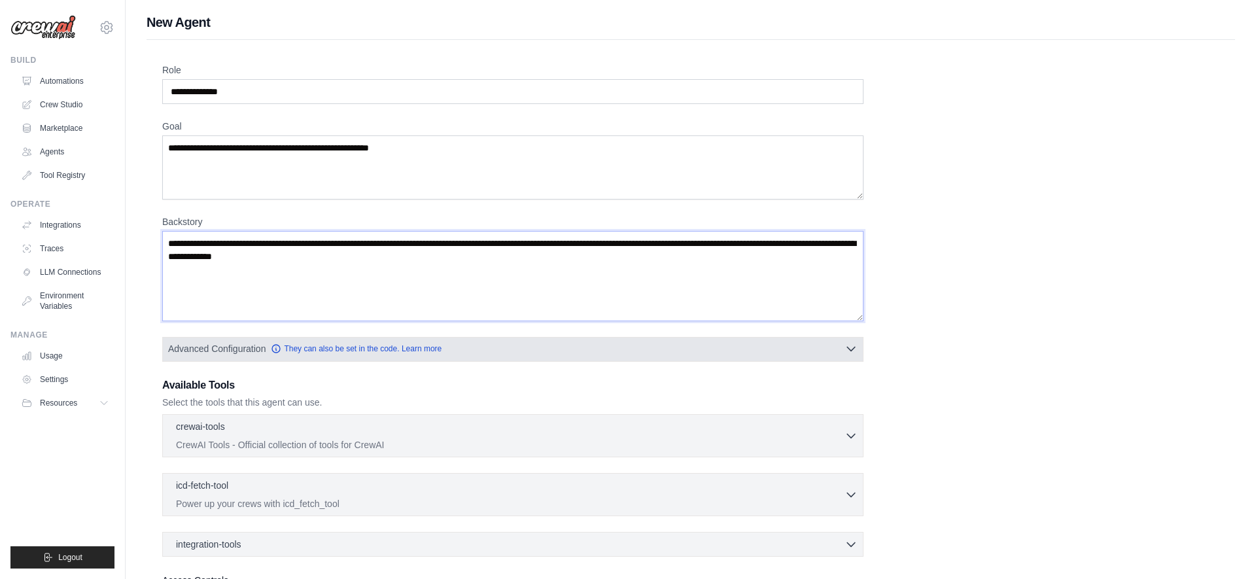
type textarea "**********"
click at [499, 349] on button "Advanced Configuration They can also be set in the code. Learn more" at bounding box center [513, 349] width 700 height 24
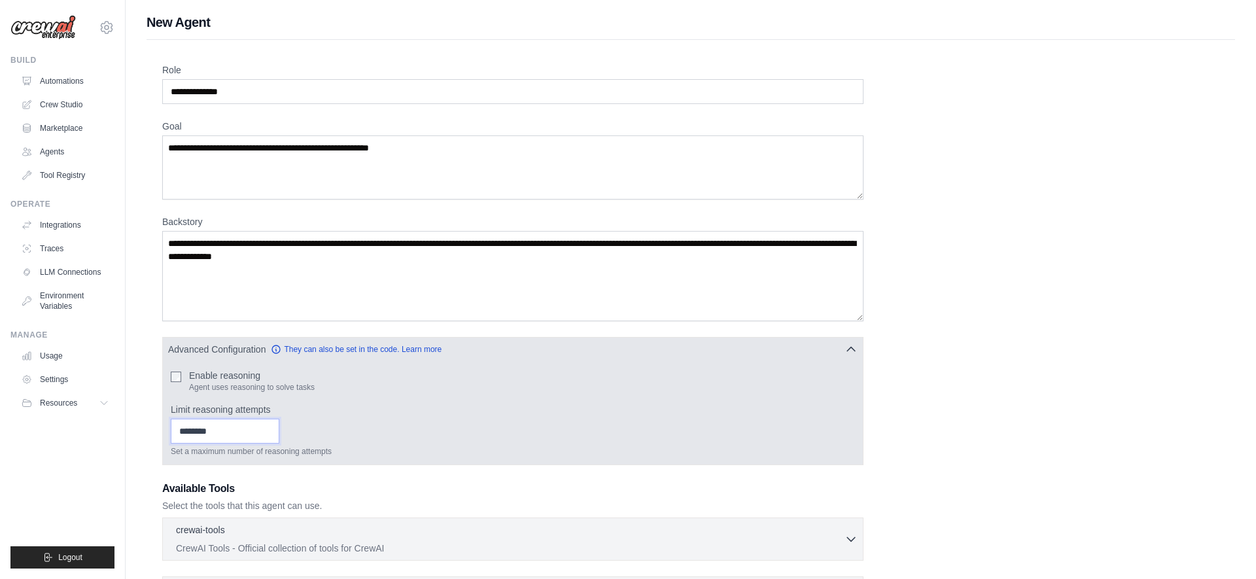
click at [219, 430] on input "Limit reasoning attempts" at bounding box center [225, 431] width 109 height 25
type input "*"
click at [362, 410] on label "Limit reasoning attempts" at bounding box center [513, 409] width 684 height 13
click at [279, 419] on input "*" at bounding box center [225, 431] width 109 height 25
click at [853, 350] on icon "button" at bounding box center [851, 348] width 13 height 13
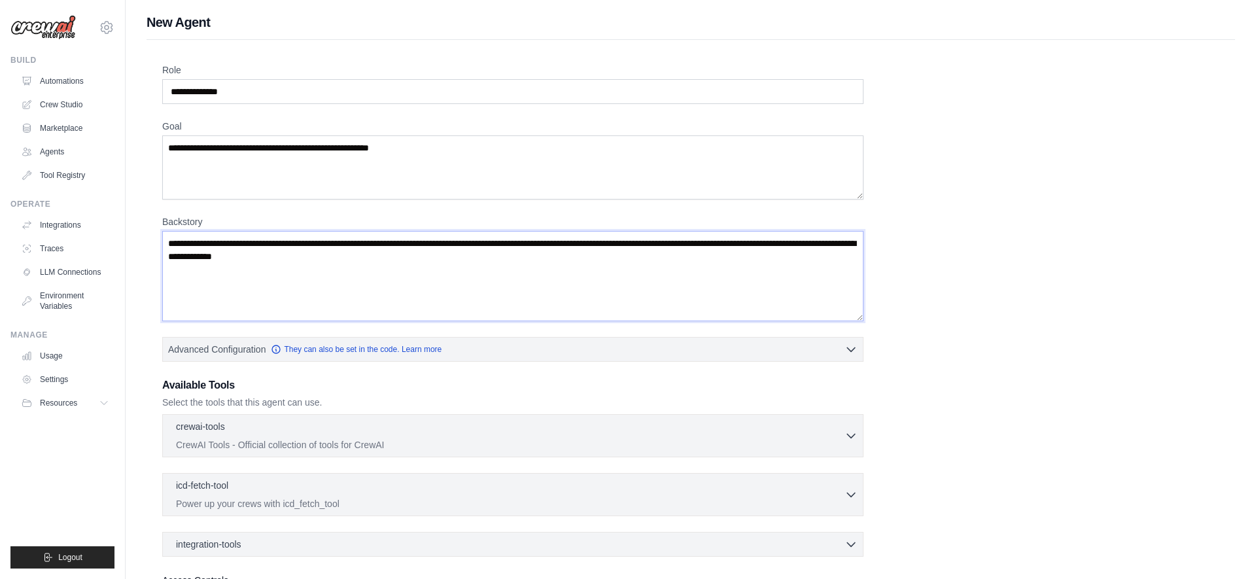
click at [437, 266] on textarea "**********" at bounding box center [512, 276] width 701 height 90
click at [304, 436] on div "crewai-tools 0 selected CrewAI Tools - Official collection of tools for CrewAI" at bounding box center [510, 434] width 669 height 31
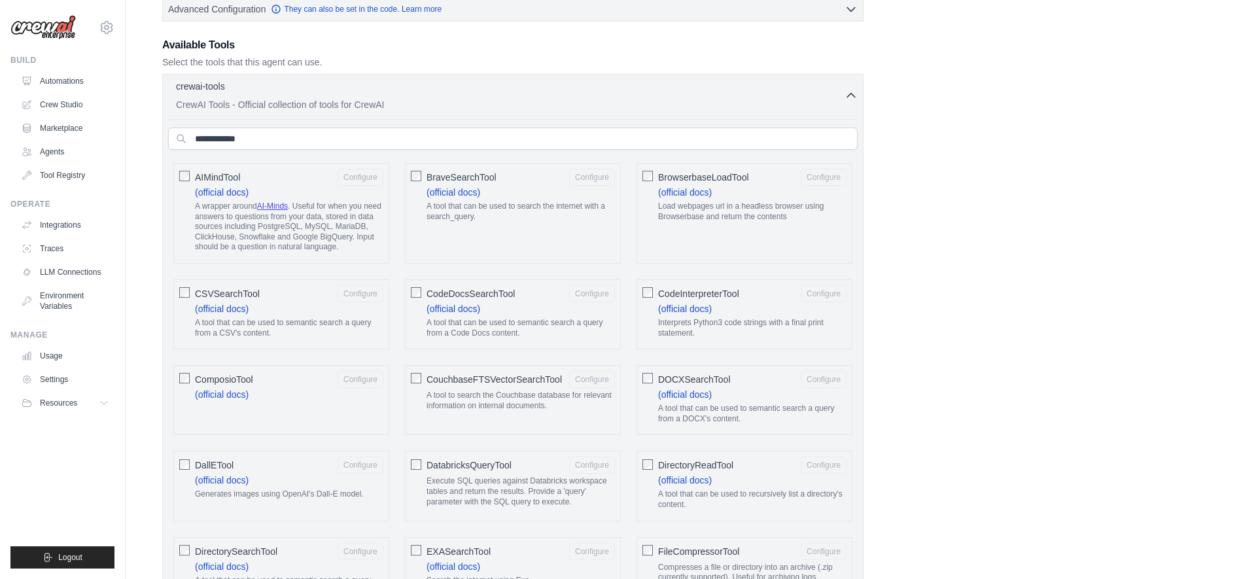
scroll to position [345, 0]
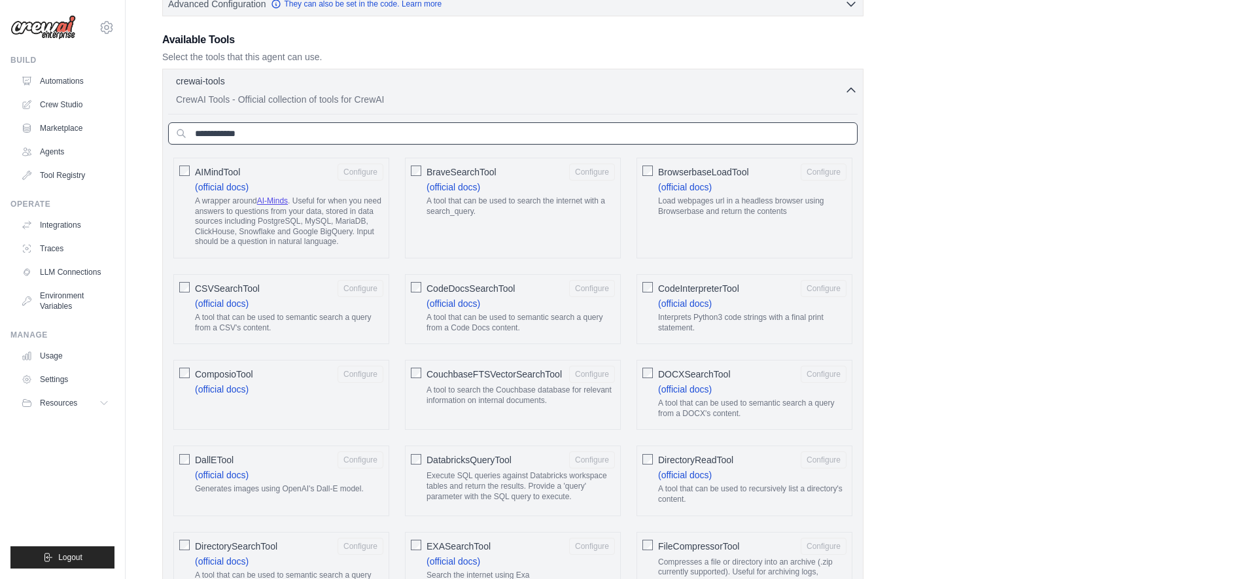
click at [313, 137] on input "text" at bounding box center [513, 133] width 690 height 22
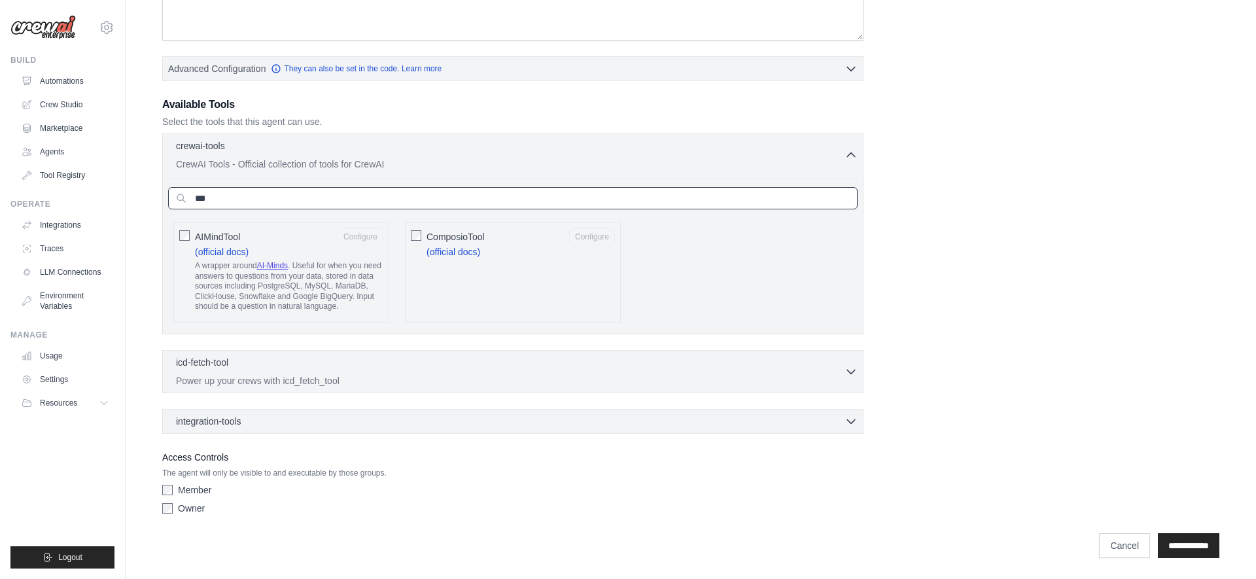
scroll to position [281, 0]
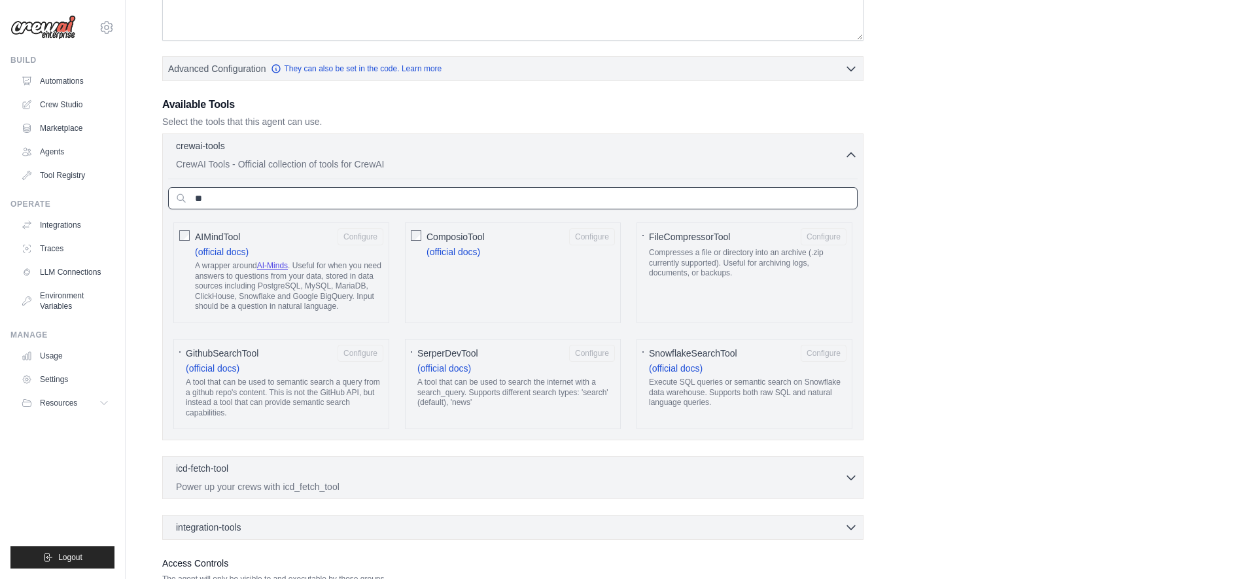
type input "*"
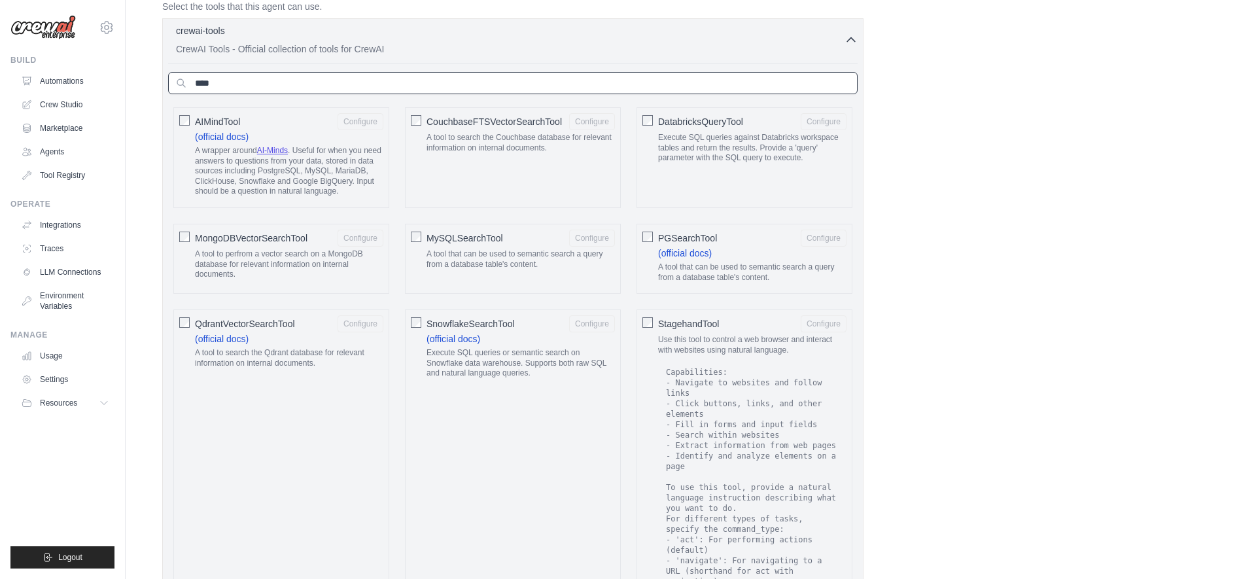
scroll to position [368, 0]
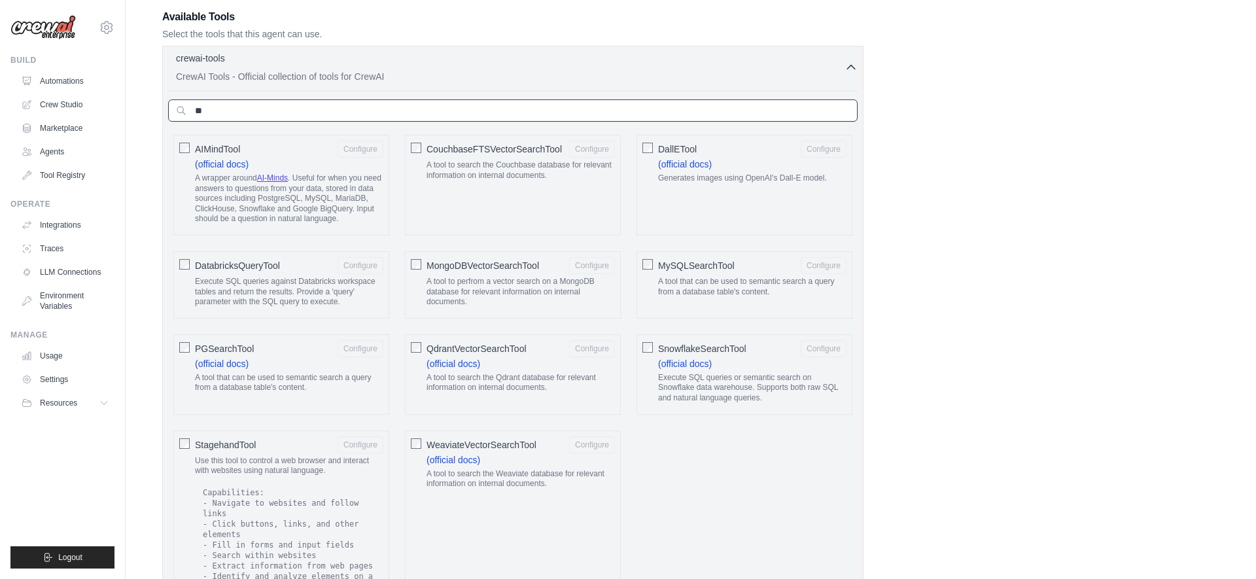
type input "*"
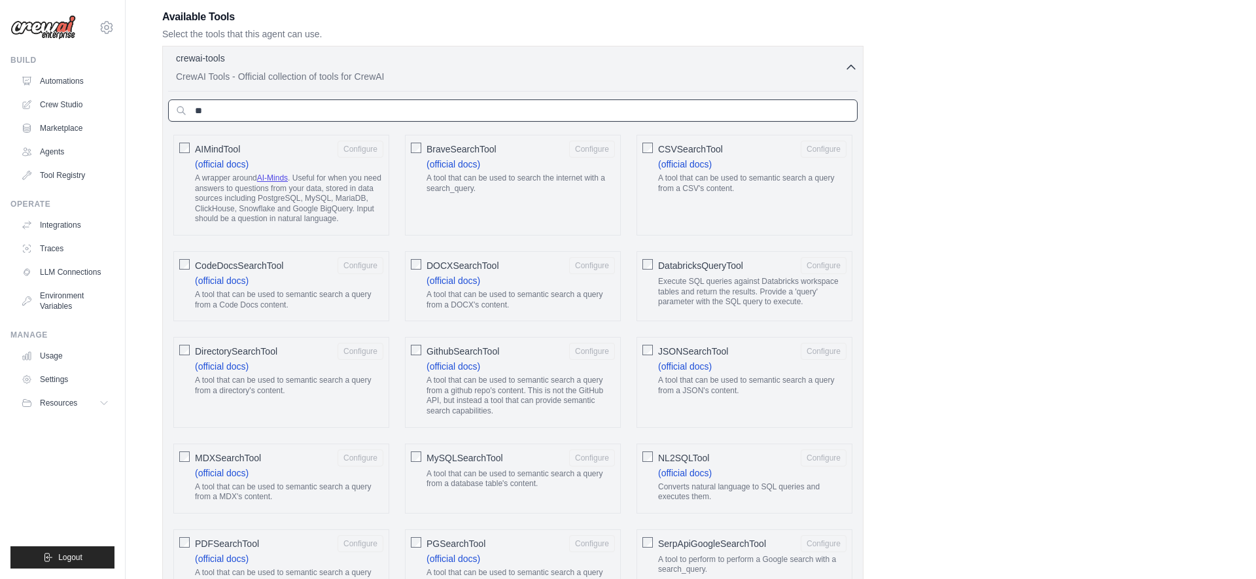
type input "*"
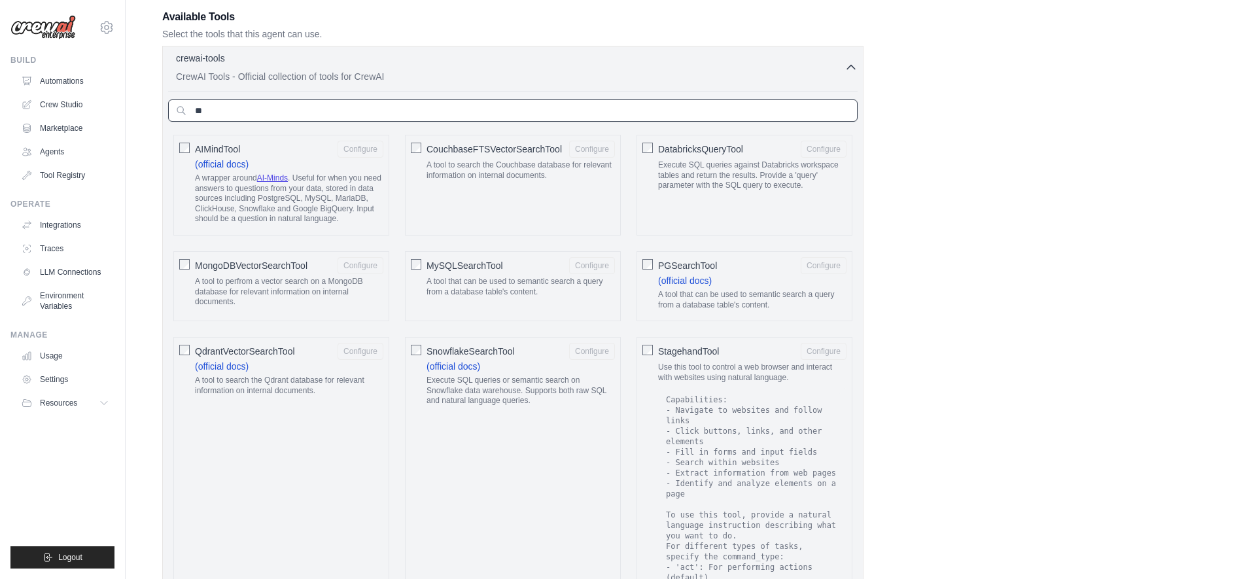
type input "*"
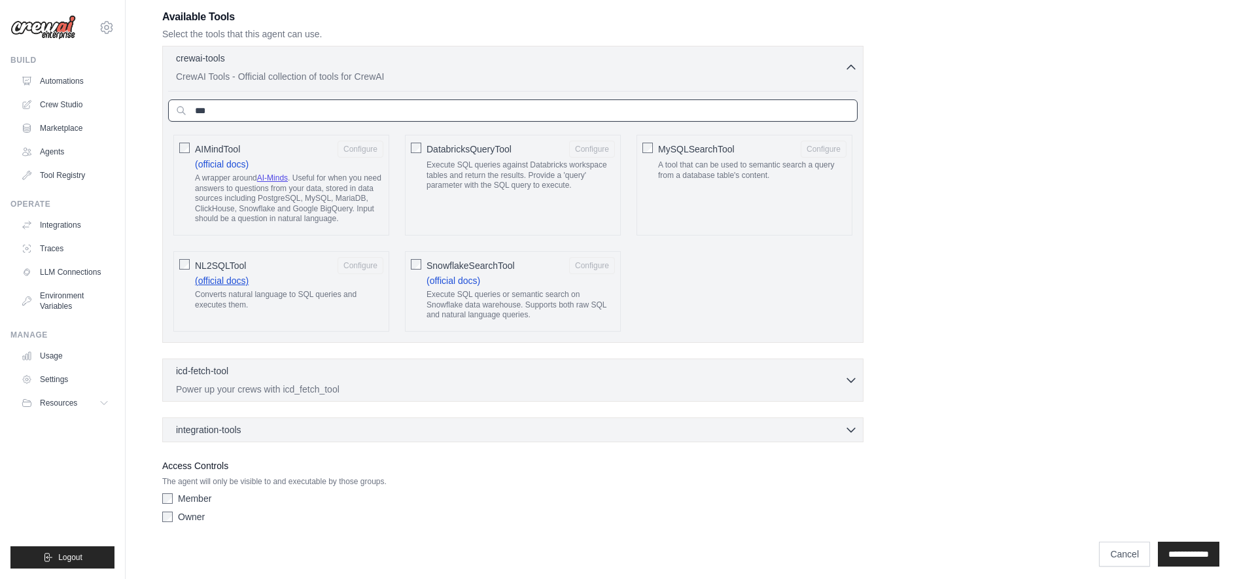
type input "***"
click at [229, 277] on link "(official docs)" at bounding box center [222, 280] width 54 height 10
click at [360, 268] on button "Configure" at bounding box center [361, 264] width 46 height 17
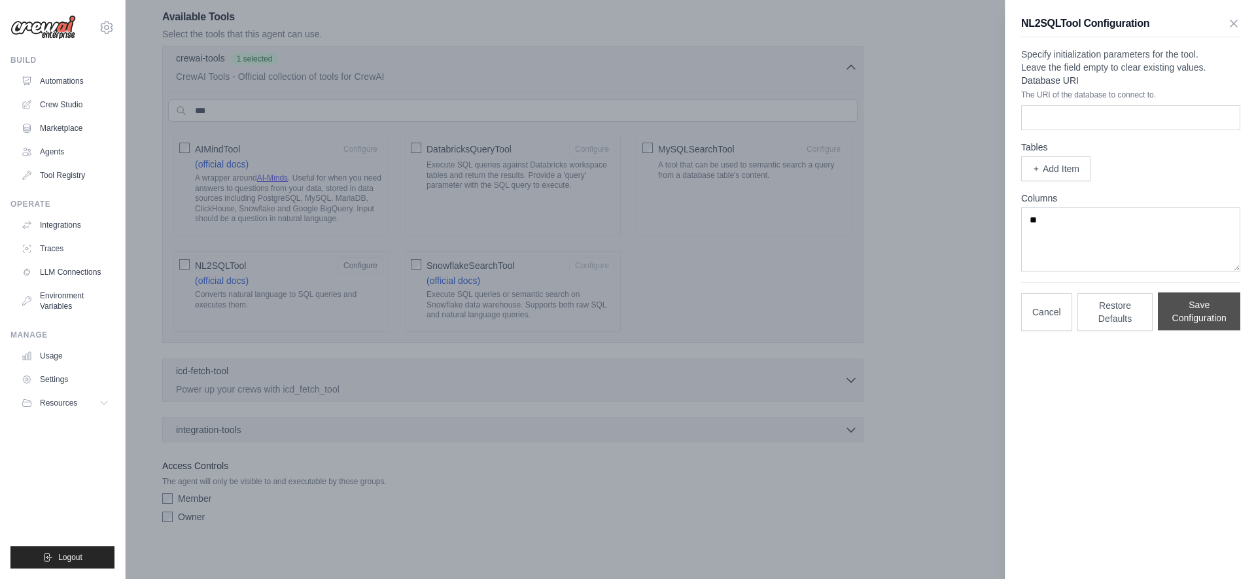
click at [1199, 328] on button "Save Configuration" at bounding box center [1199, 311] width 82 height 38
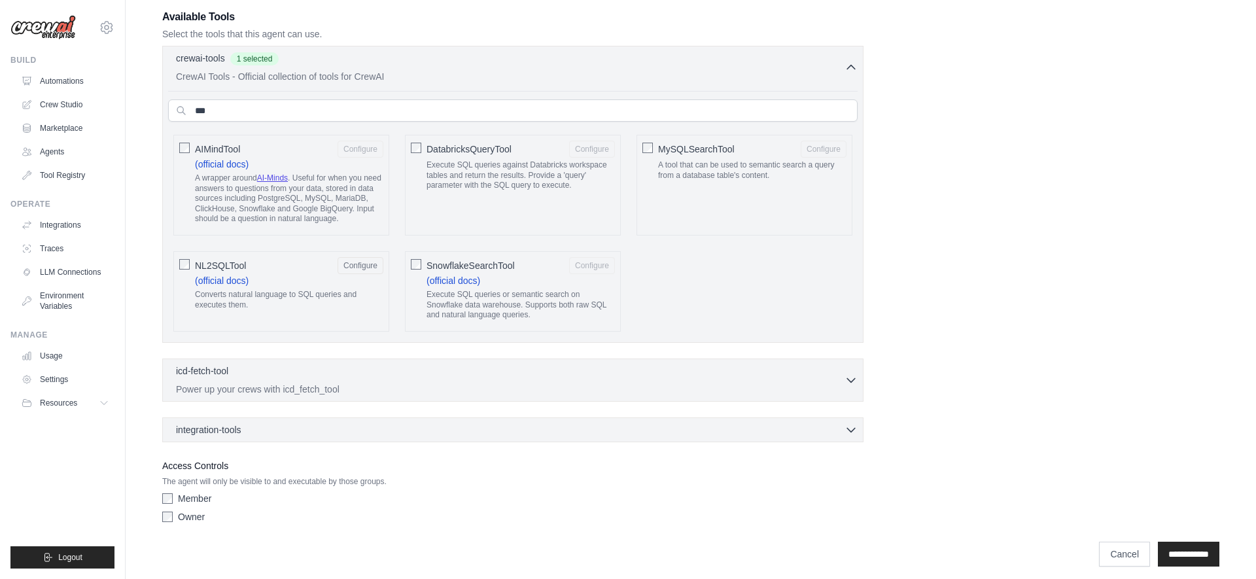
scroll to position [377, 0]
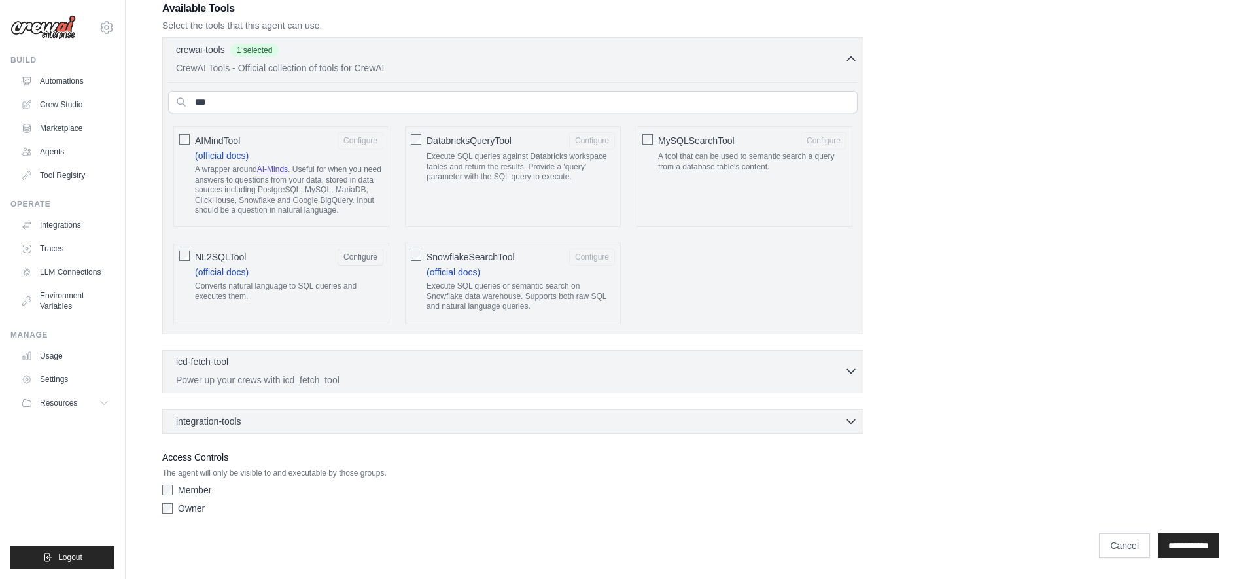
click at [256, 368] on div "icd-fetch-tool 0 selected" at bounding box center [510, 363] width 669 height 16
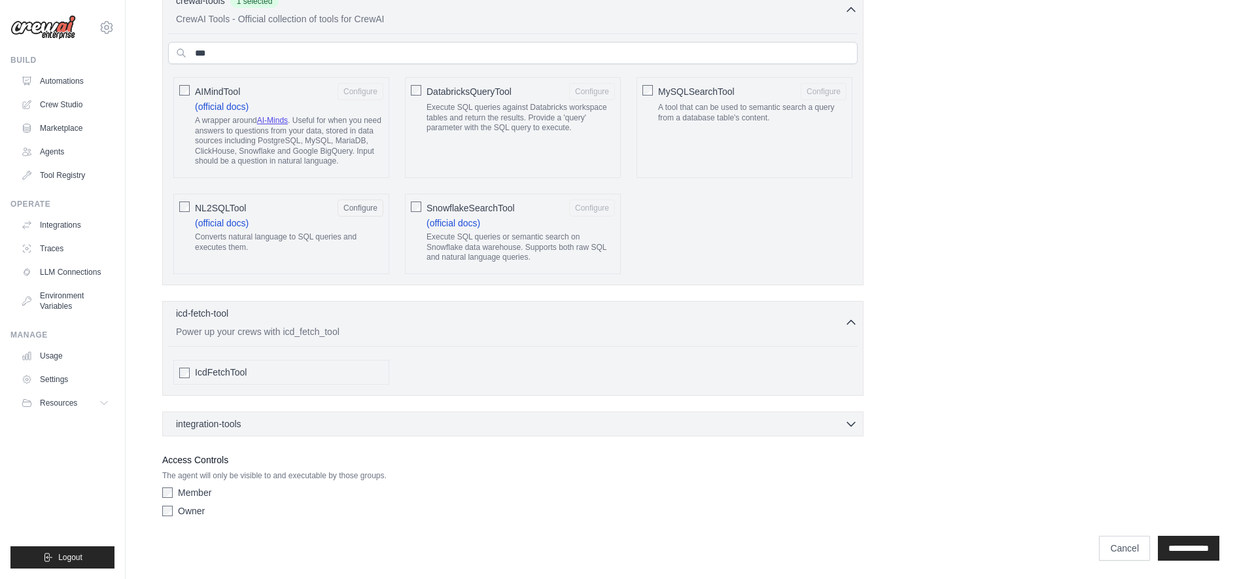
scroll to position [429, 0]
click at [218, 417] on span "integration-tools" at bounding box center [208, 421] width 65 height 13
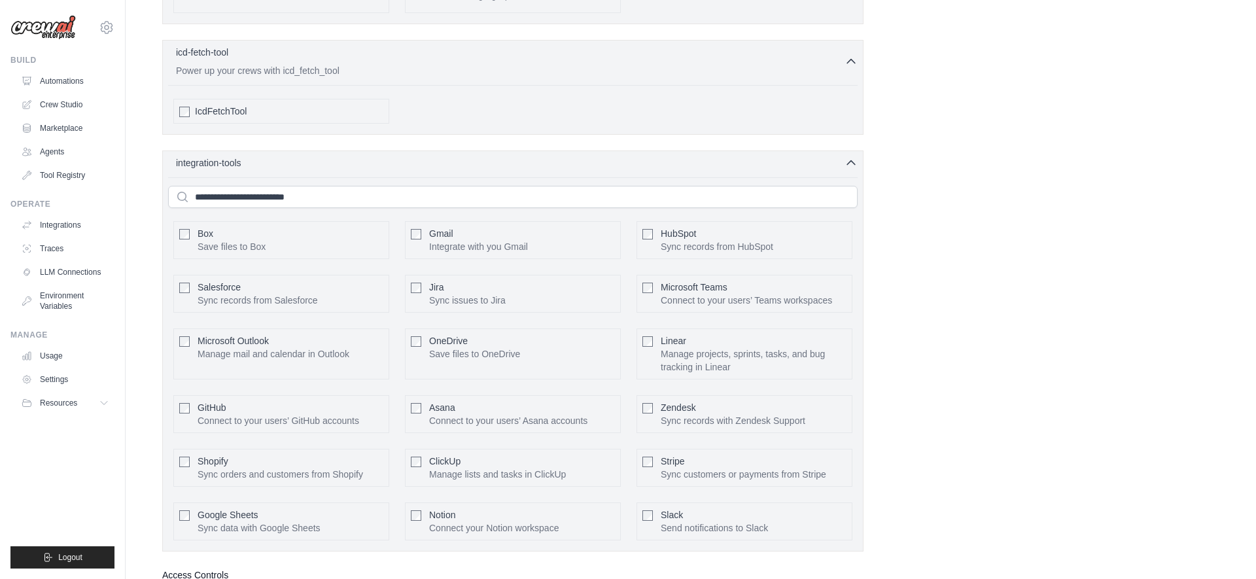
scroll to position [697, 0]
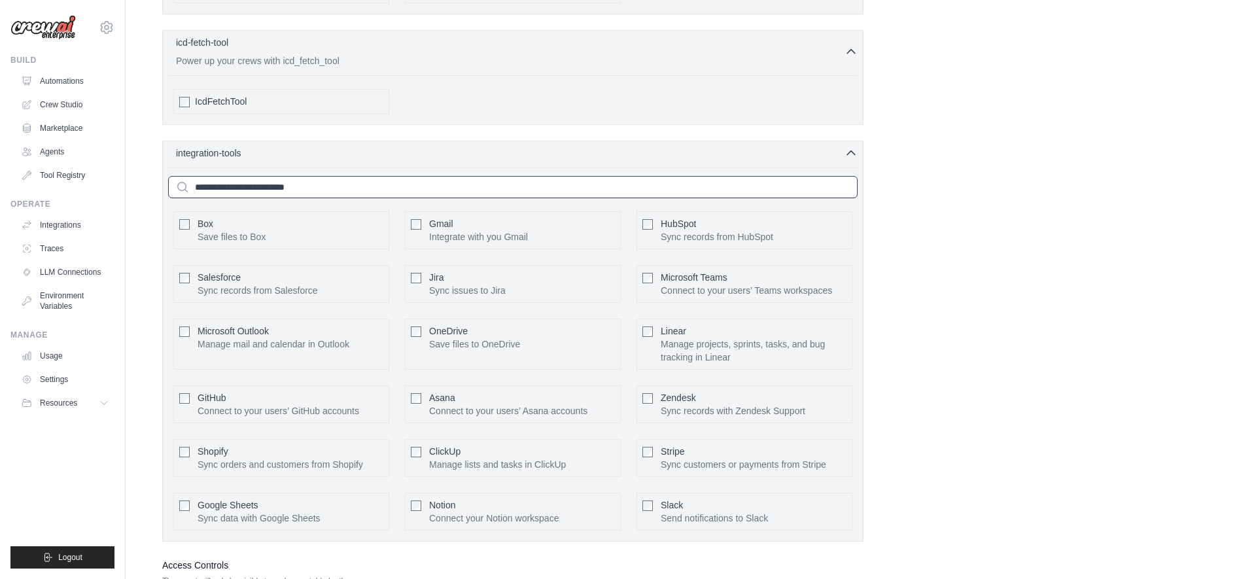
click at [235, 185] on input "text" at bounding box center [513, 187] width 690 height 22
click at [260, 143] on div "integration-tools 0 selected Box Save files to Box Gmail" at bounding box center [512, 341] width 701 height 401
click at [258, 163] on div "integration-tools 0 selected Box Save files to Box Gmail" at bounding box center [512, 341] width 701 height 401
click at [266, 157] on div "integration-tools 0 selected" at bounding box center [517, 152] width 682 height 13
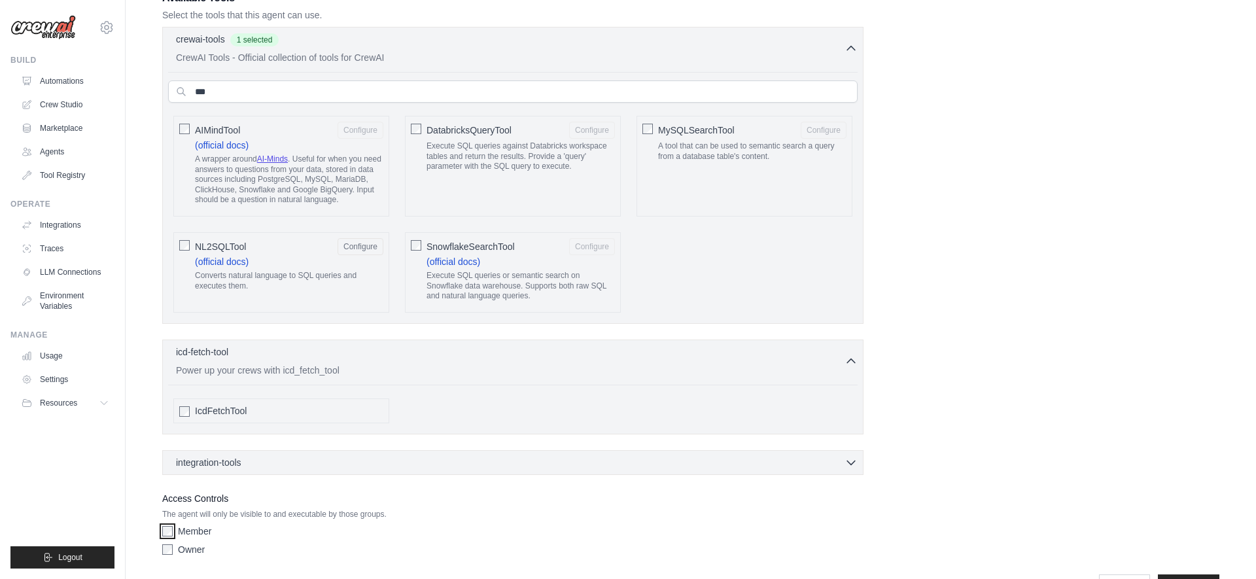
scroll to position [429, 0]
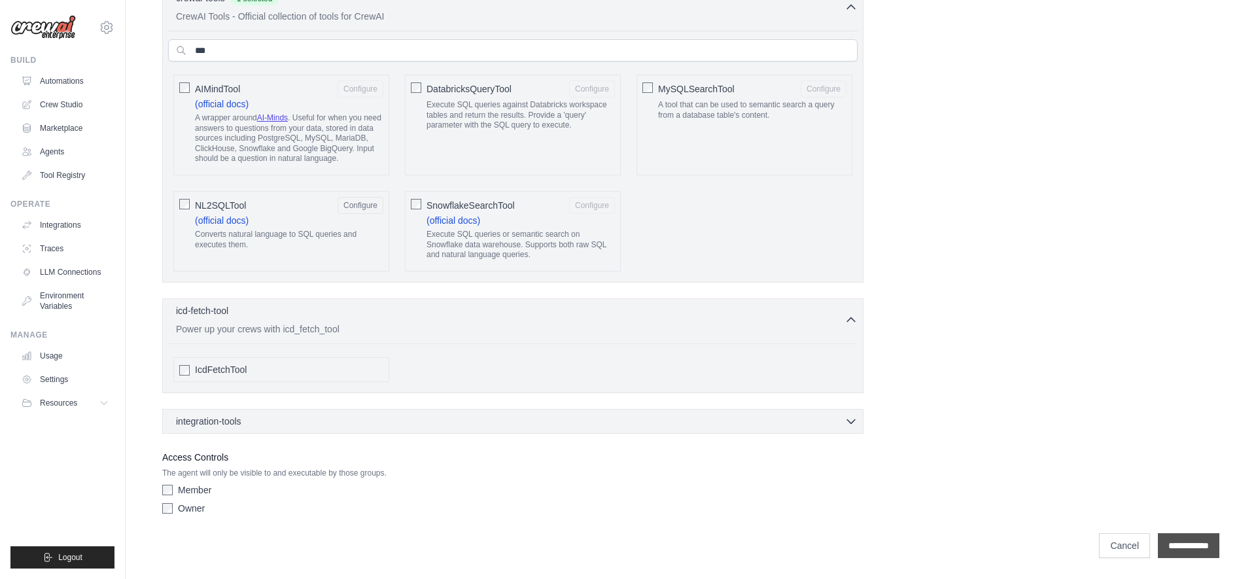
click at [1169, 540] on input "**********" at bounding box center [1189, 545] width 62 height 25
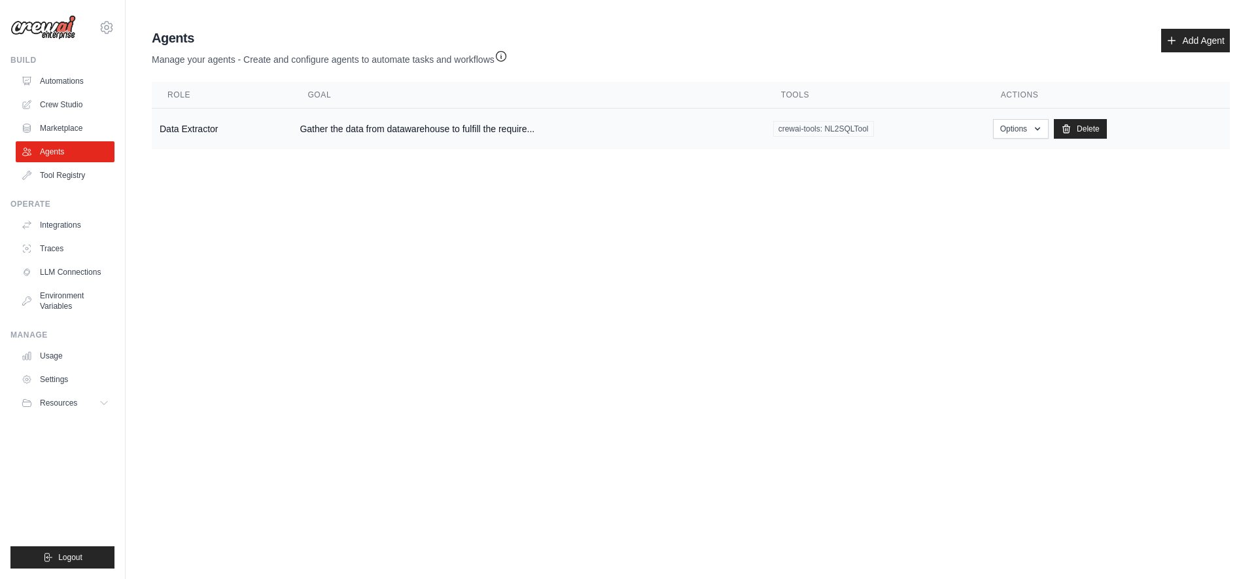
click at [186, 130] on td "Data Extractor" at bounding box center [222, 129] width 140 height 41
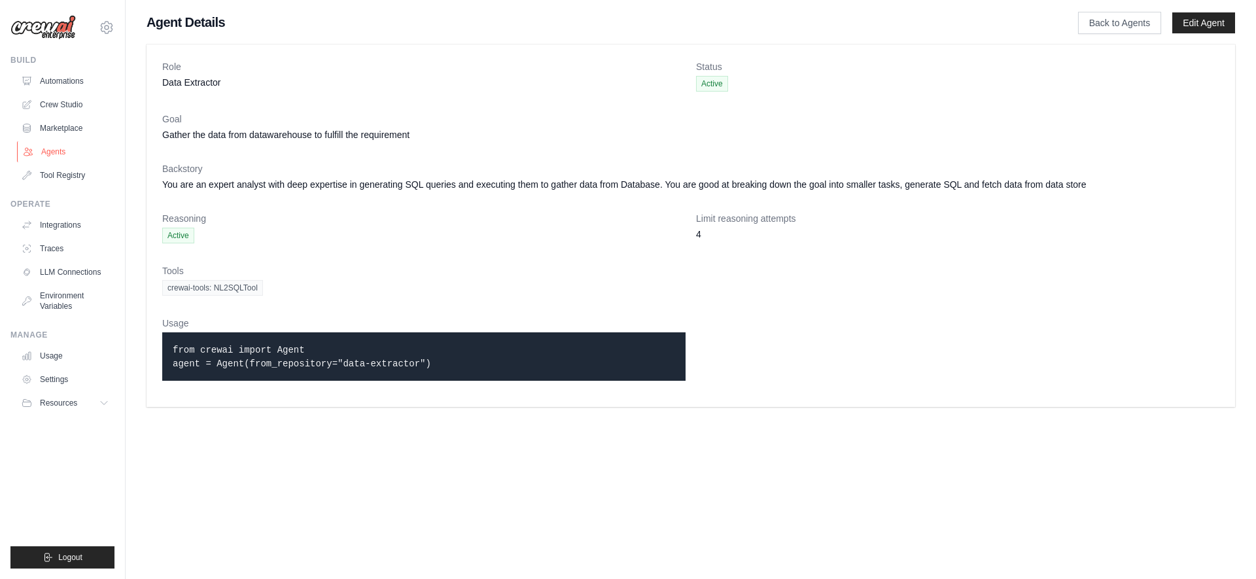
click at [45, 156] on link "Agents" at bounding box center [66, 151] width 99 height 21
